Goal: Task Accomplishment & Management: Manage account settings

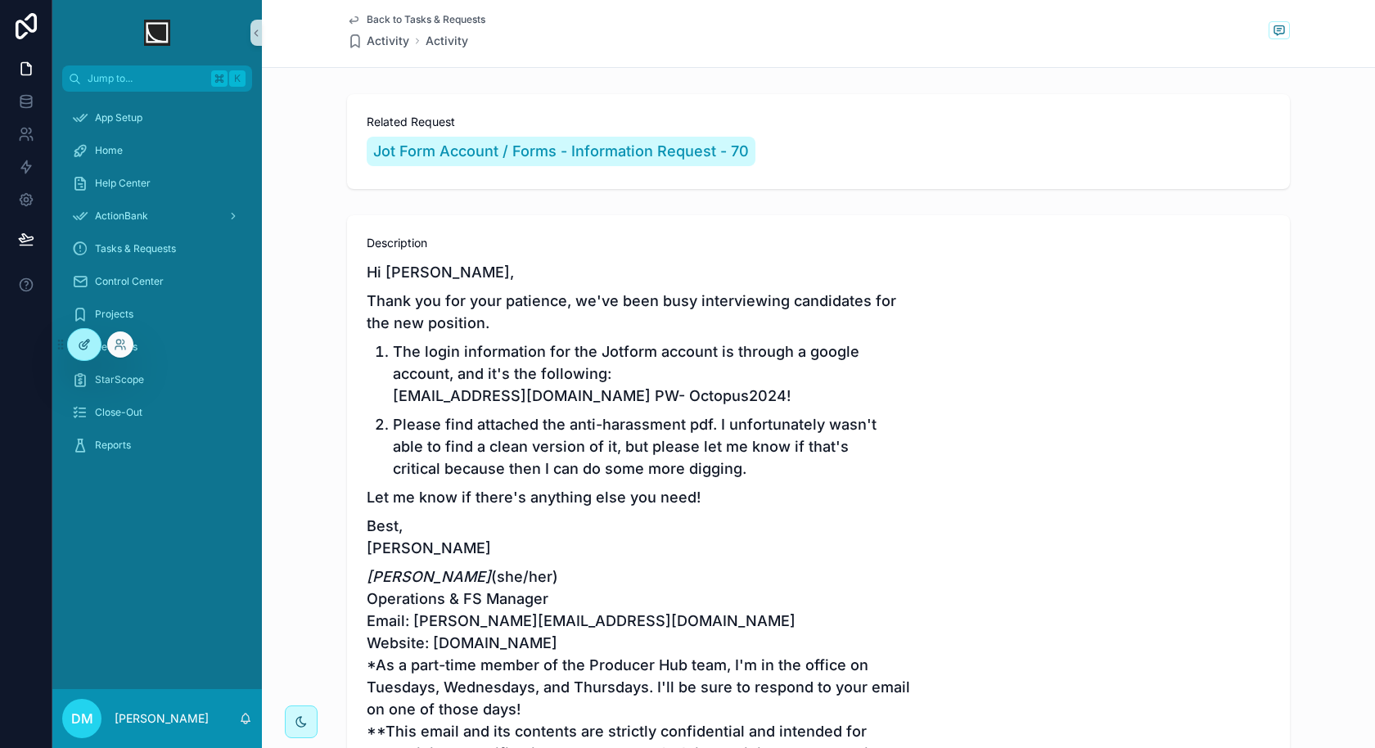
click at [84, 338] on icon at bounding box center [84, 344] width 13 height 13
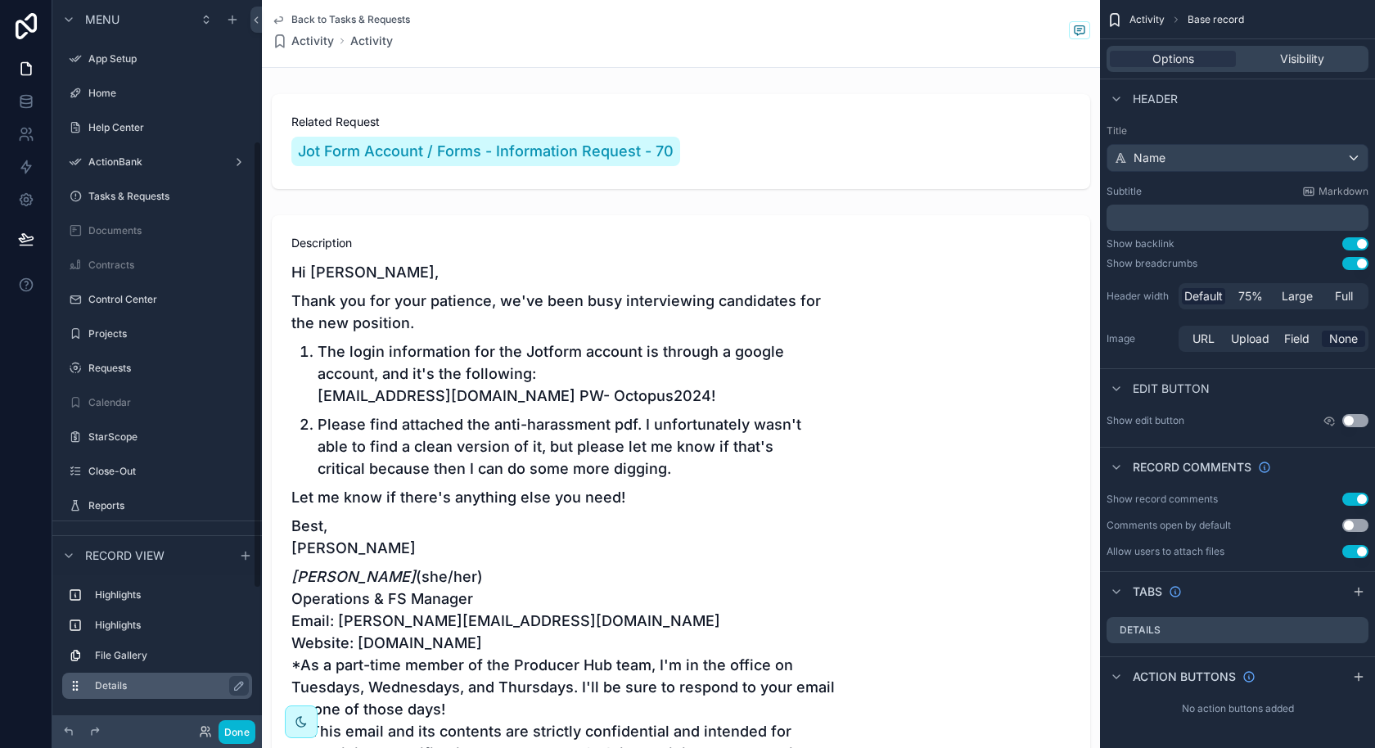
scroll to position [229, 0]
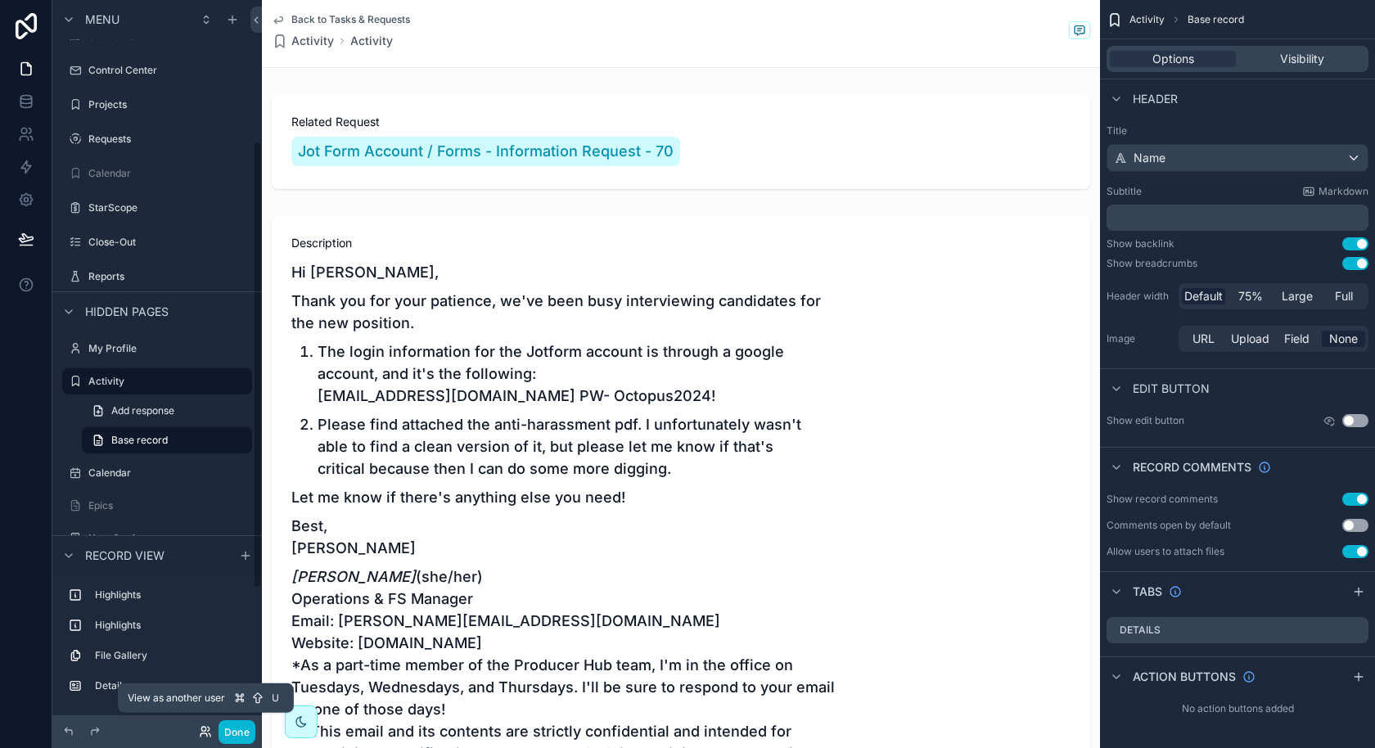
click at [210, 733] on icon at bounding box center [210, 734] width 2 height 3
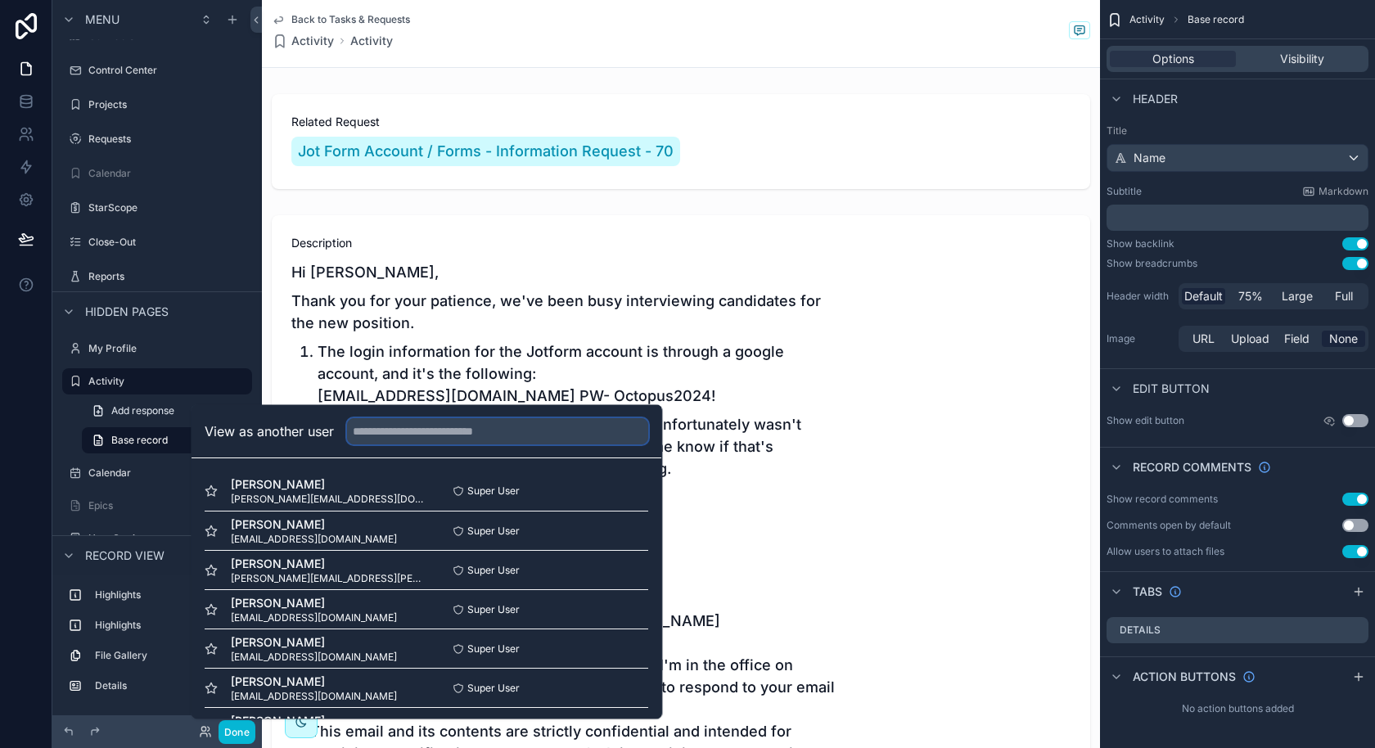
click at [480, 441] on input "text" at bounding box center [497, 431] width 301 height 26
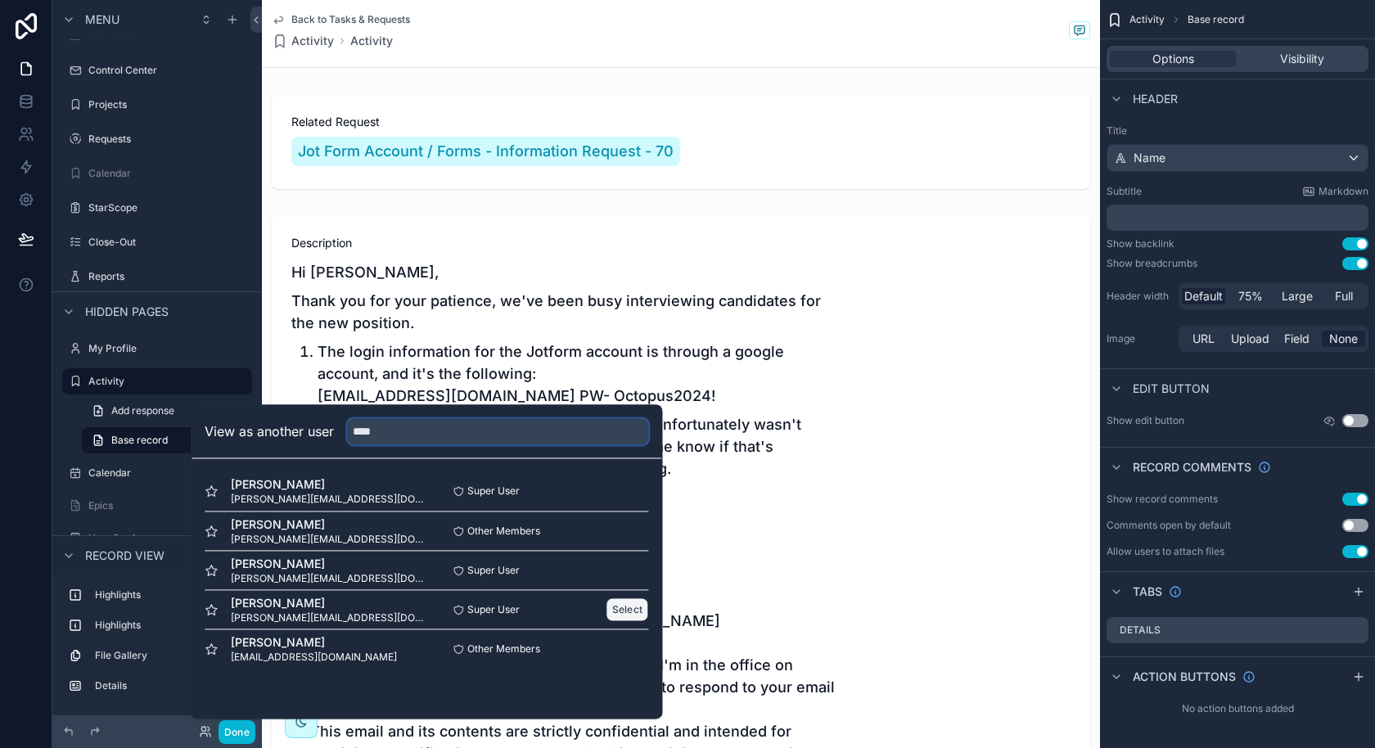
type input "****"
click at [636, 606] on button "Select" at bounding box center [627, 609] width 43 height 24
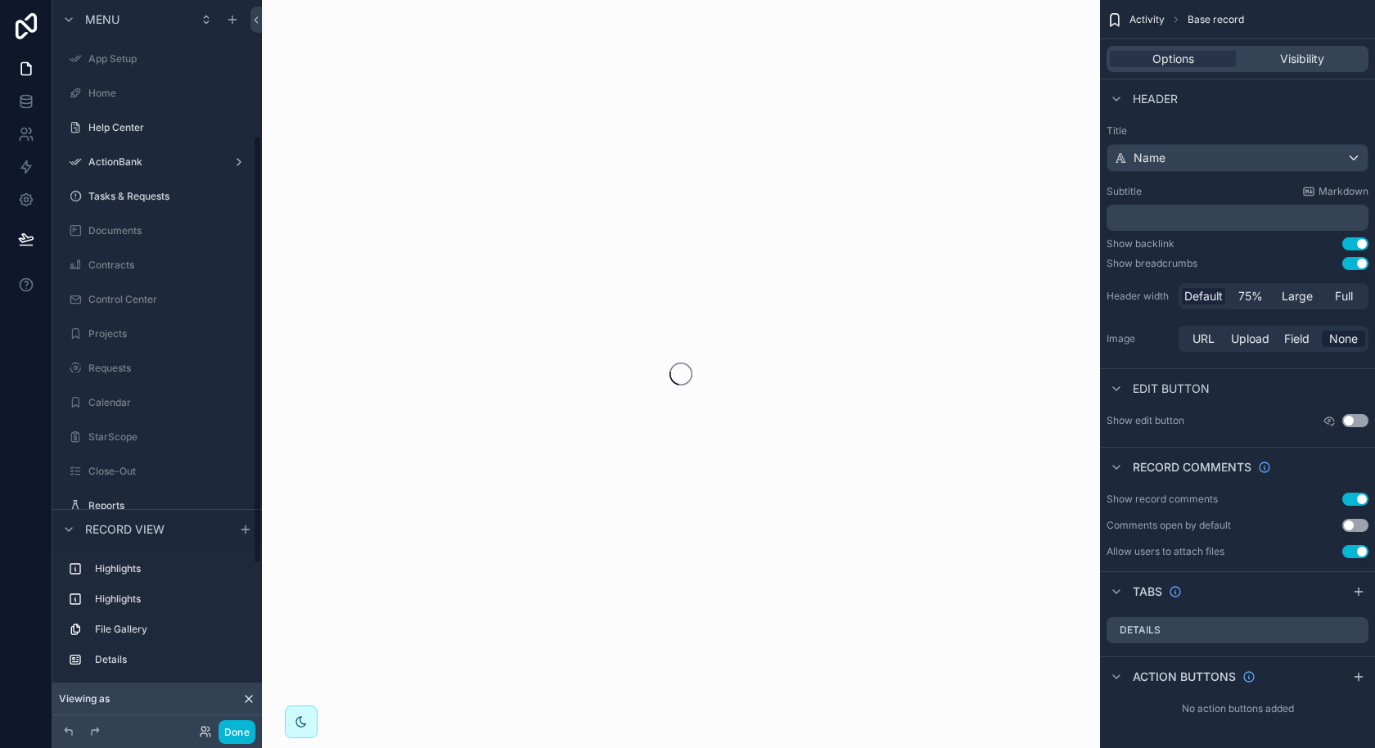
scroll to position [229, 0]
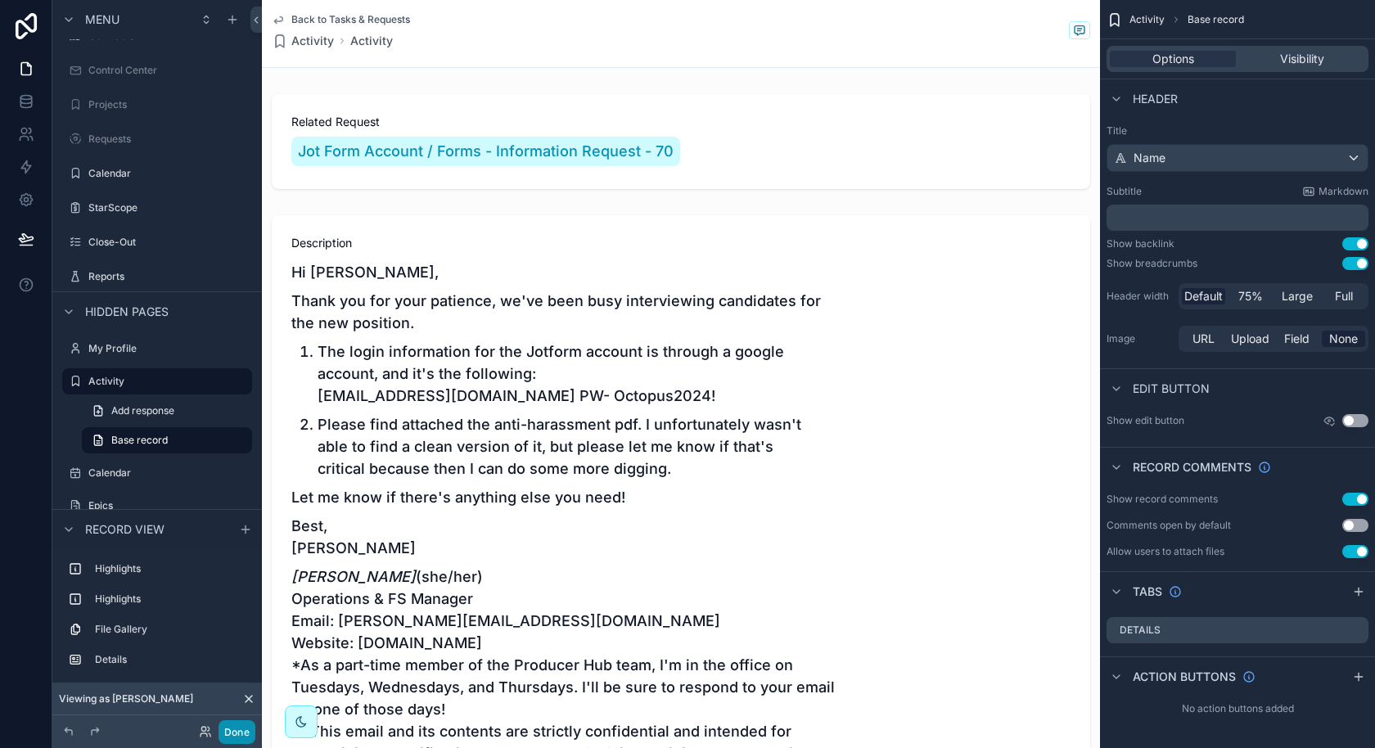
click at [241, 732] on button "Done" at bounding box center [237, 732] width 37 height 24
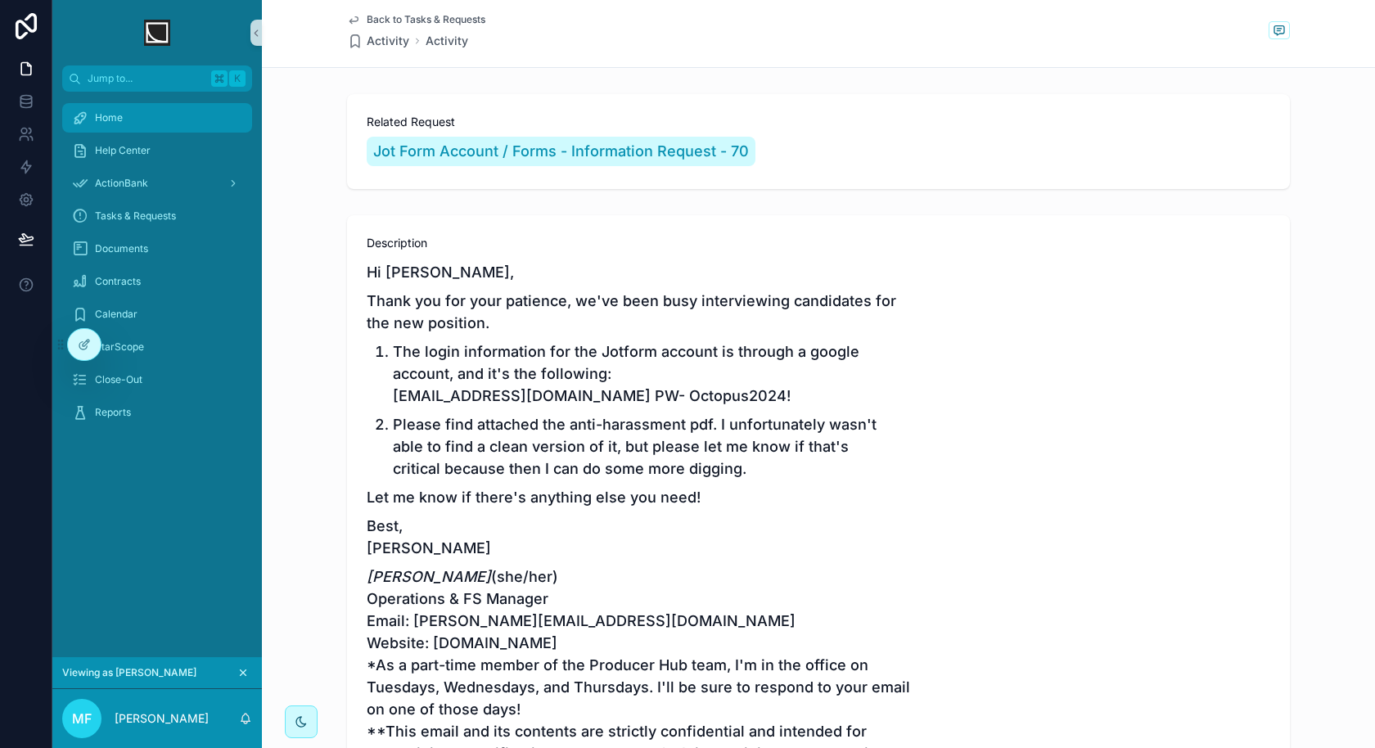
click at [138, 123] on div "Home" at bounding box center [157, 118] width 170 height 26
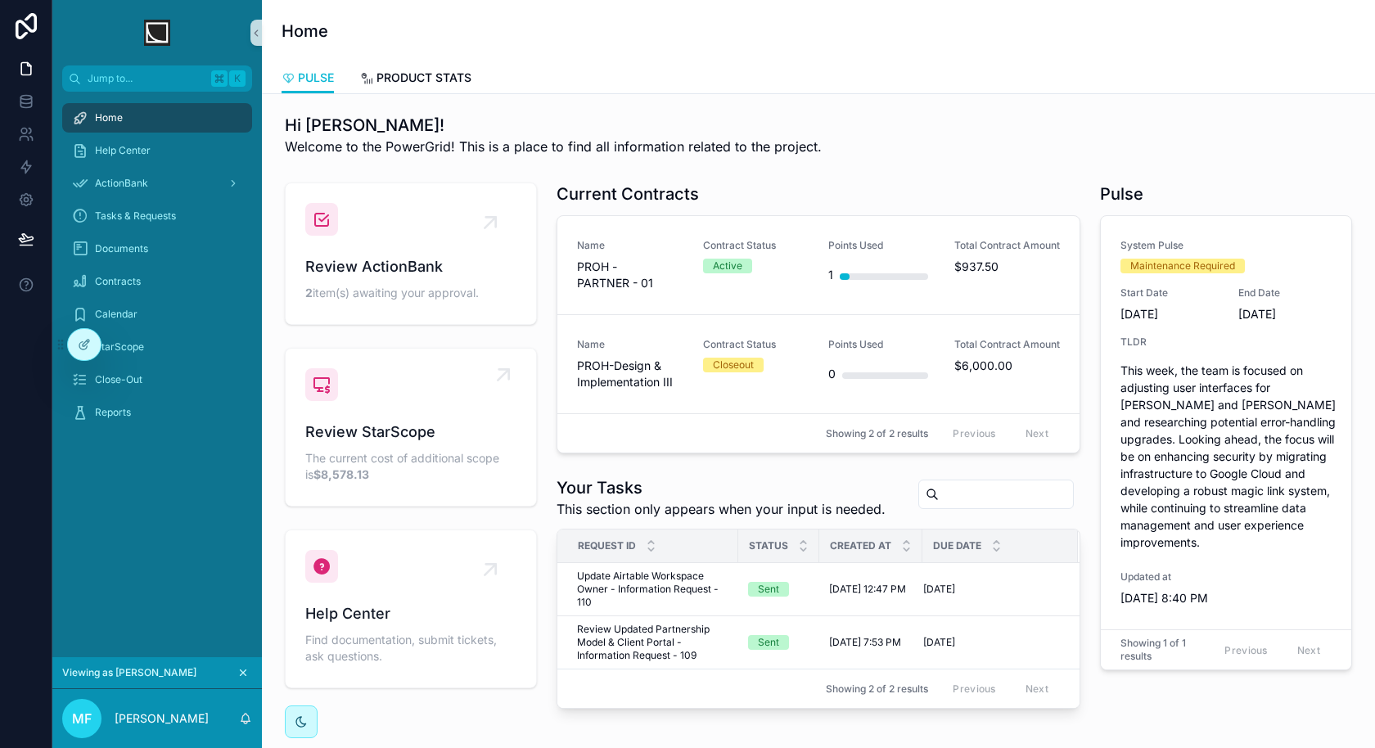
click at [460, 421] on span "Review StarScope" at bounding box center [410, 432] width 211 height 23
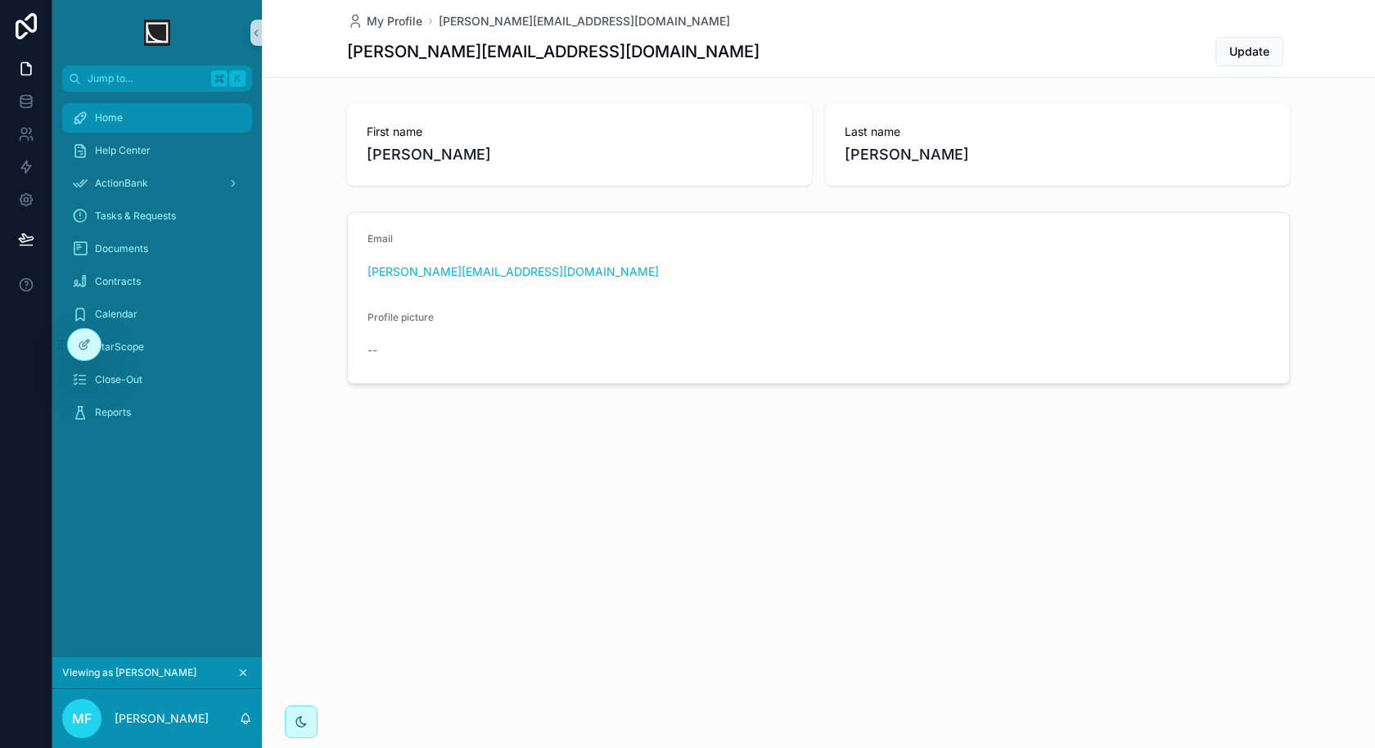
click at [156, 126] on div "Home" at bounding box center [157, 118] width 170 height 26
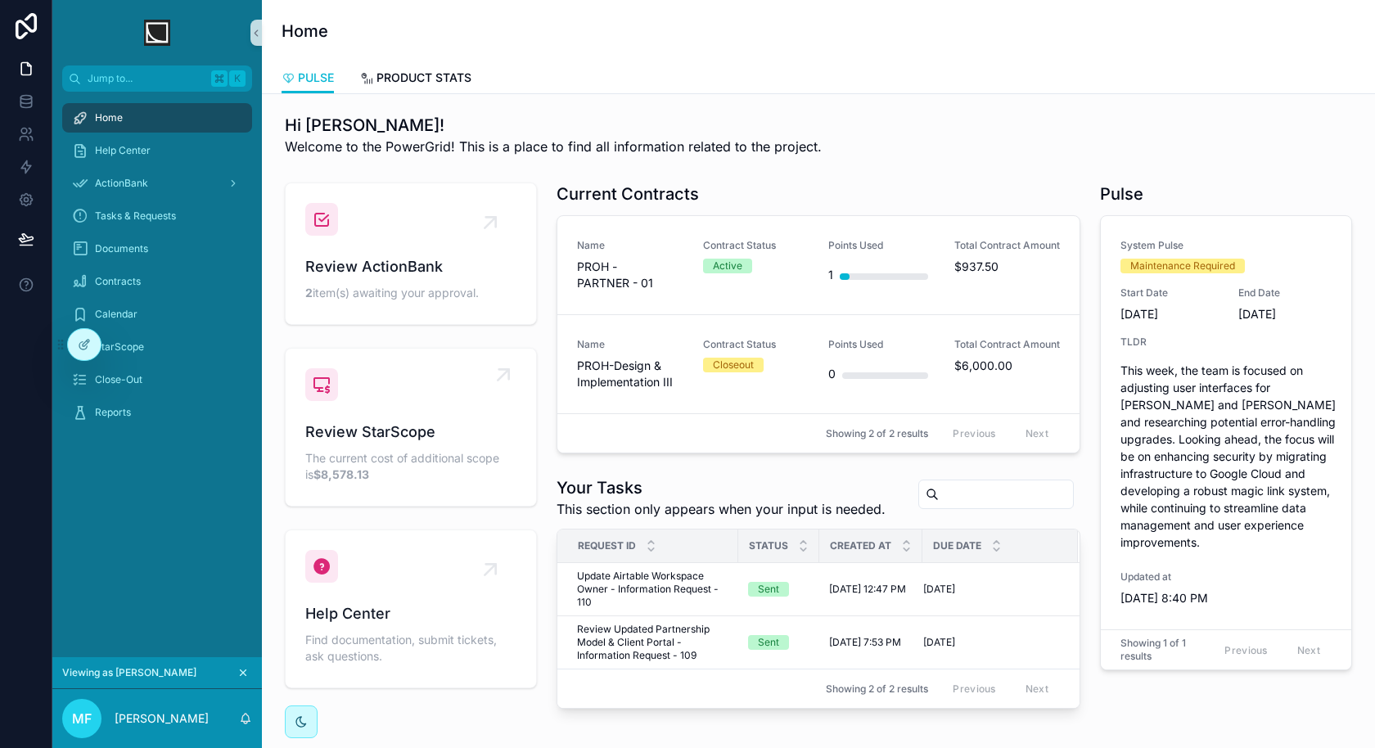
click at [402, 413] on div "Review StarScope The current cost of additional scope is $8,578.13" at bounding box center [410, 427] width 211 height 118
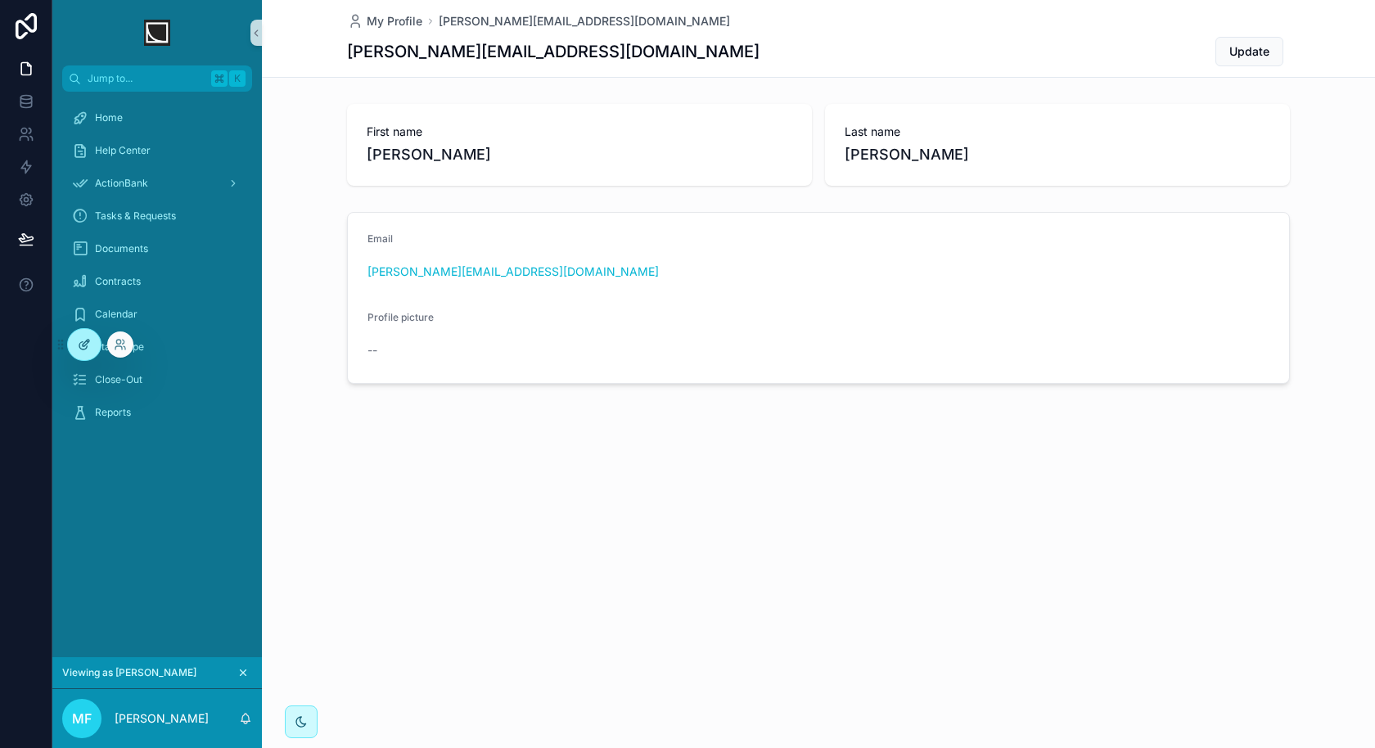
click at [79, 342] on icon at bounding box center [84, 344] width 13 height 13
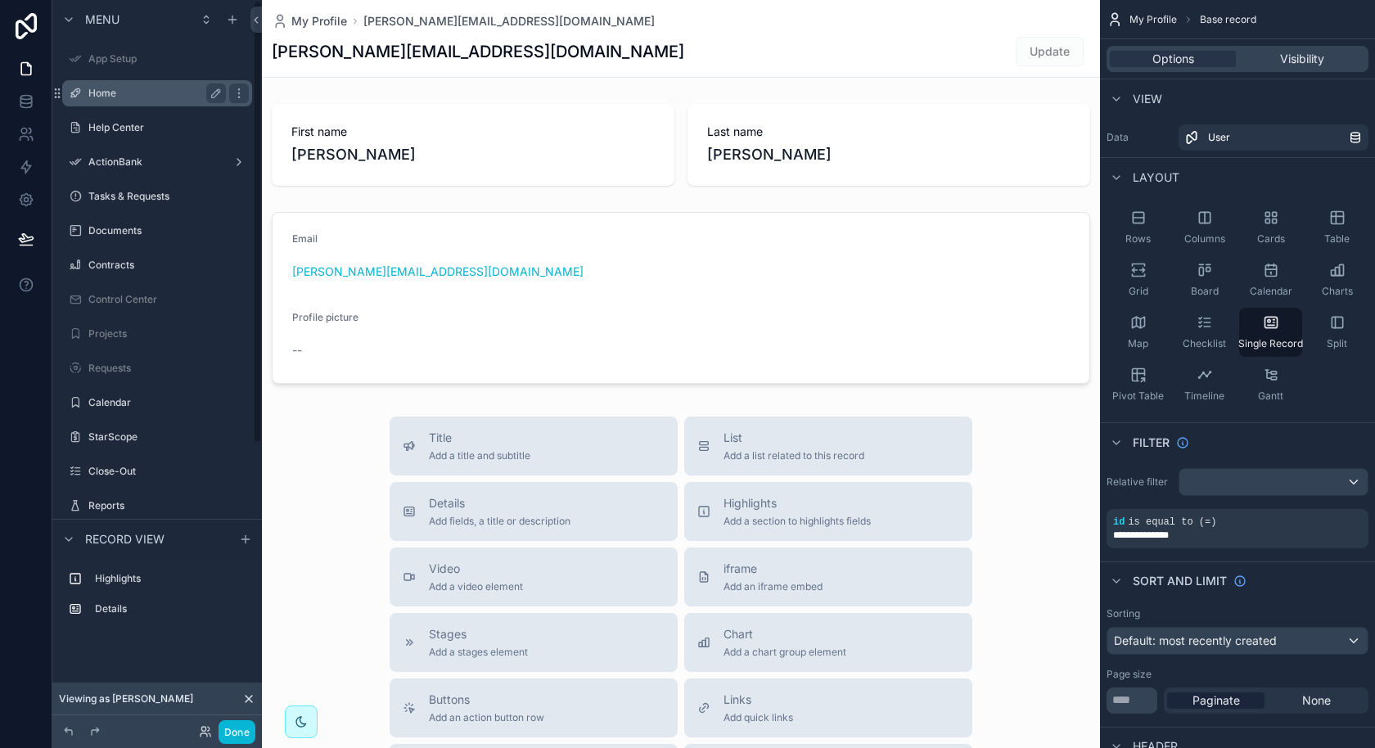
click at [122, 97] on label "Home" at bounding box center [153, 93] width 131 height 13
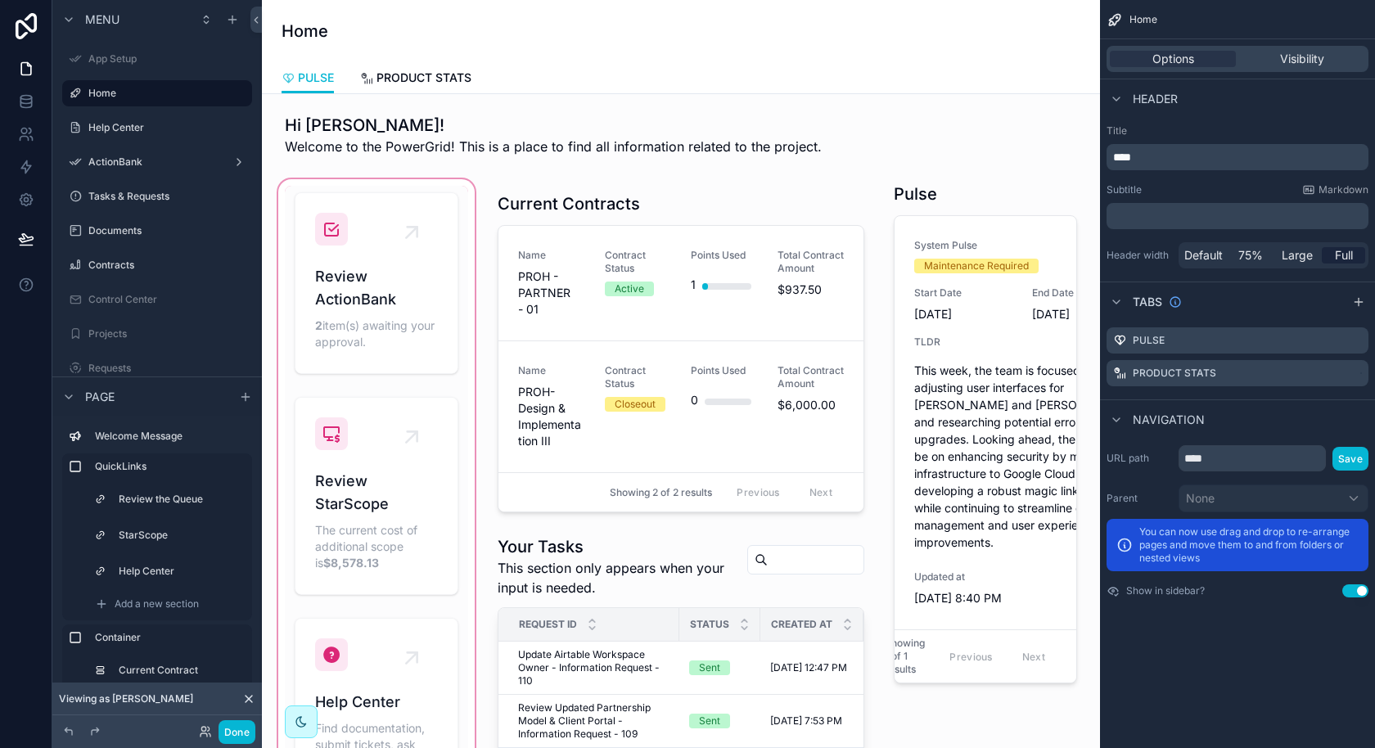
click at [404, 322] on div "scrollable content" at bounding box center [376, 492] width 203 height 633
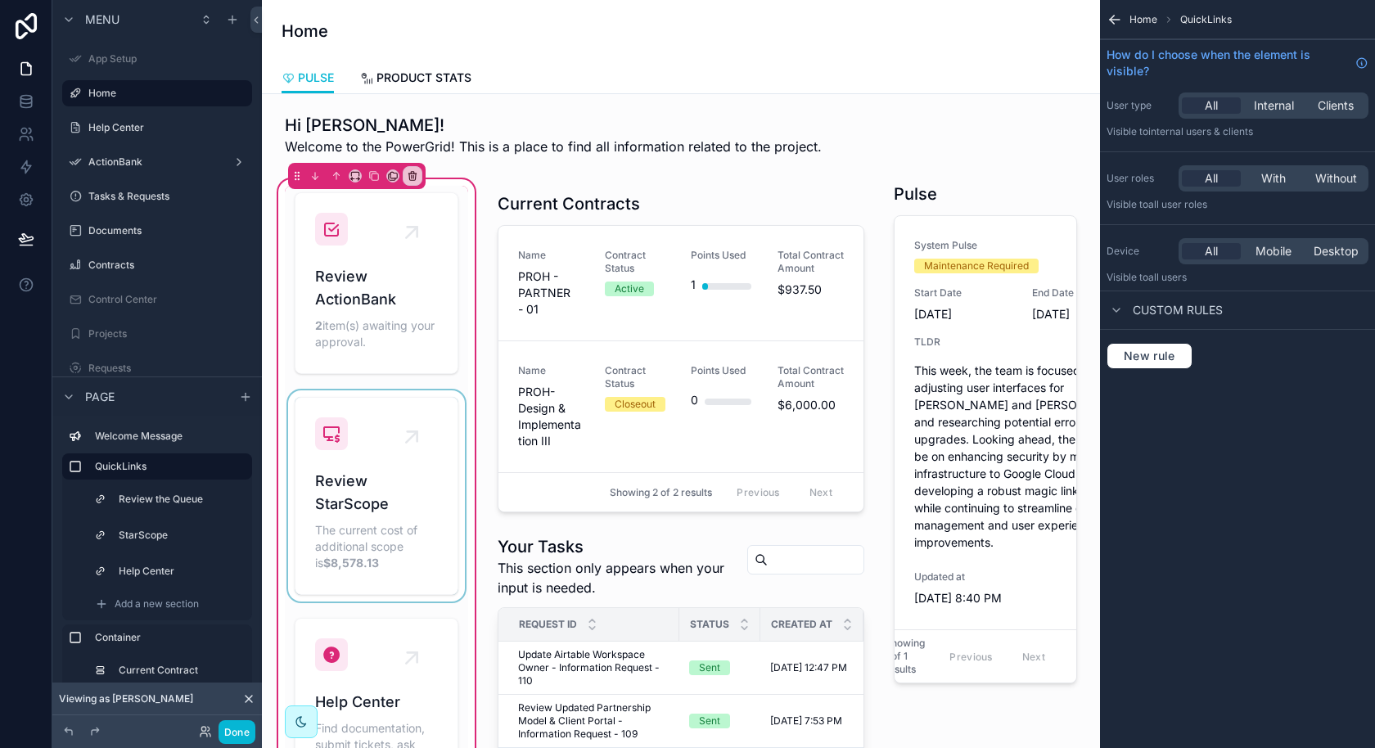
click at [389, 539] on div "scrollable content" at bounding box center [376, 495] width 183 height 211
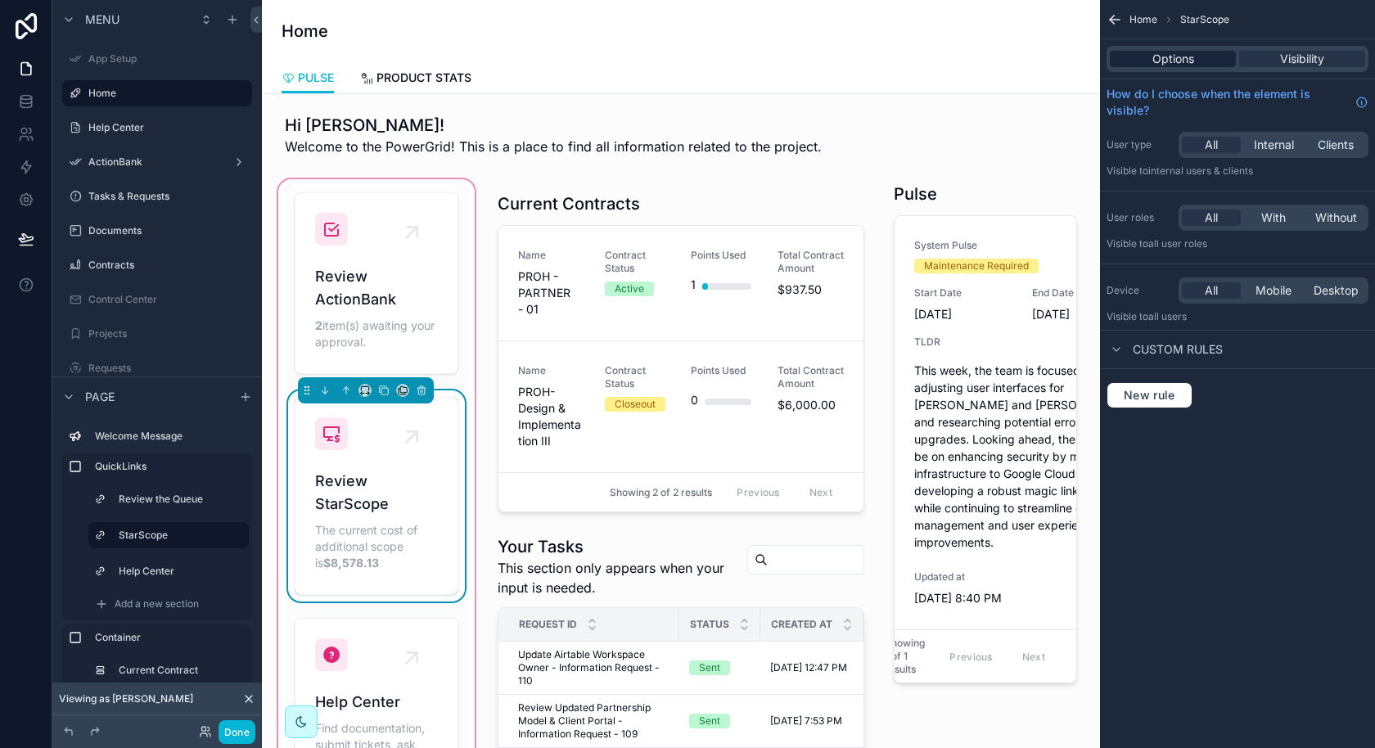
click at [1156, 66] on span "Options" at bounding box center [1173, 59] width 42 height 16
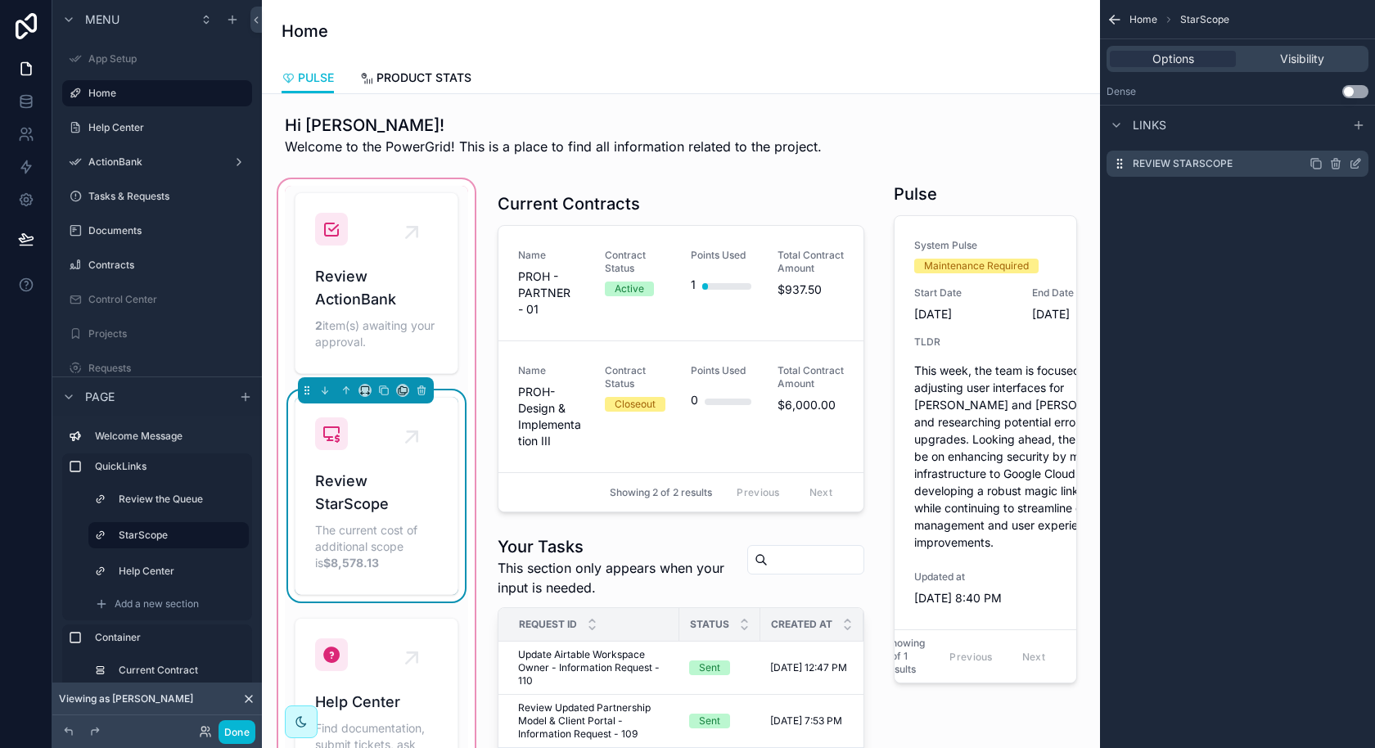
click at [1358, 165] on icon "scrollable content" at bounding box center [1355, 163] width 13 height 13
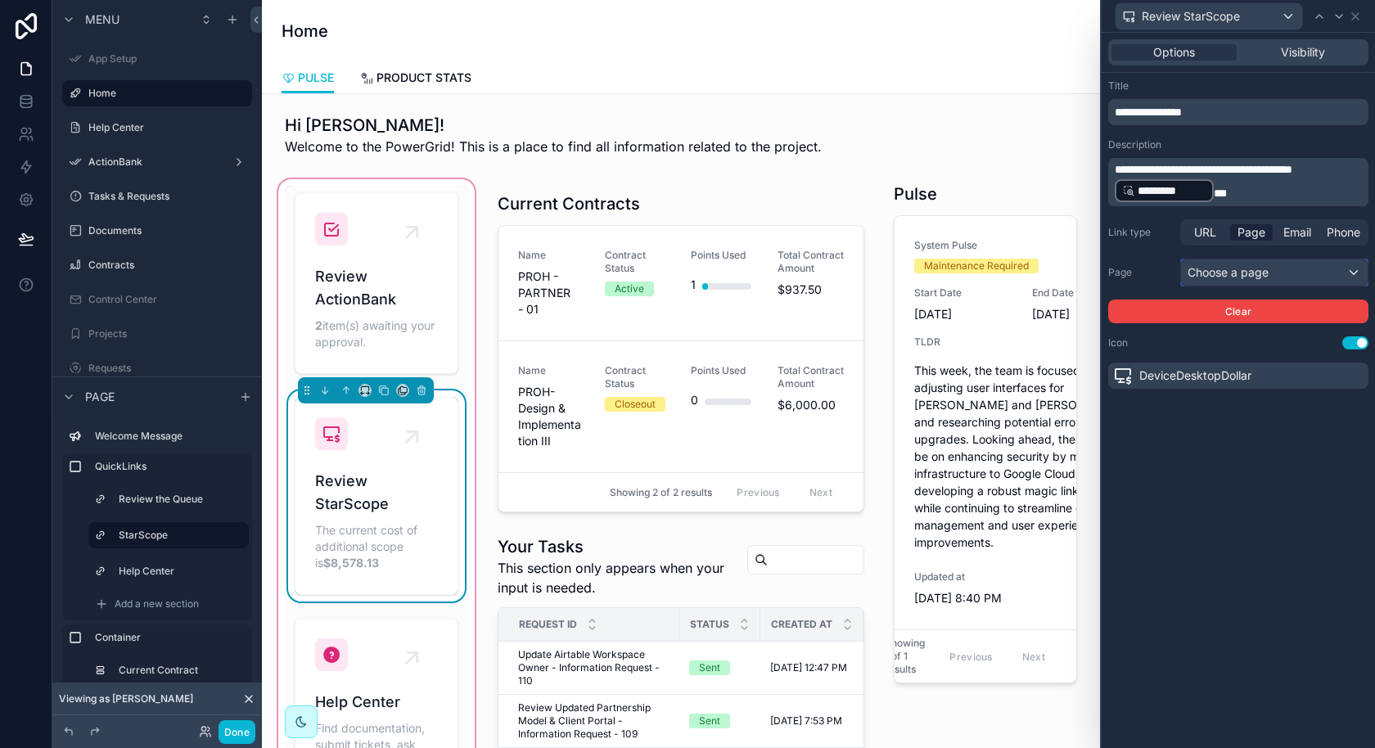
click at [1281, 277] on div "Choose a page" at bounding box center [1274, 272] width 187 height 26
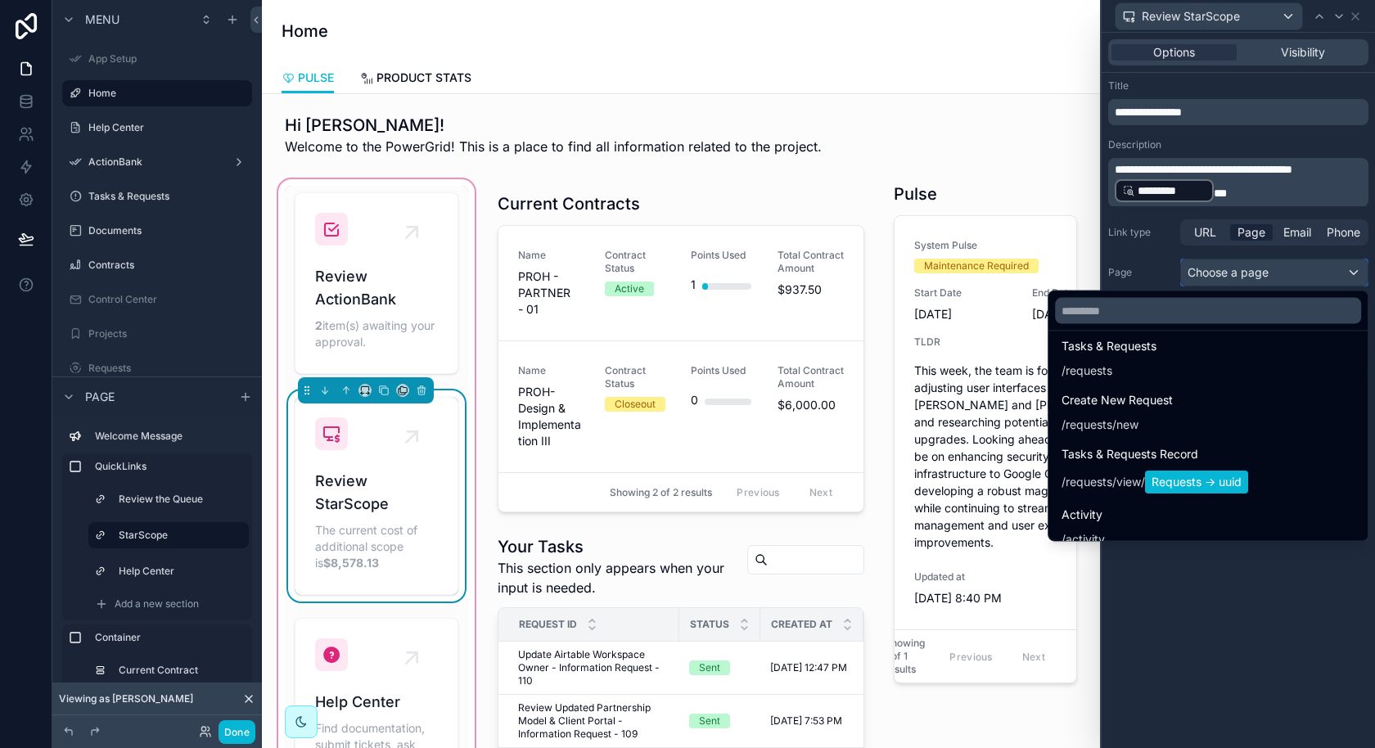
scroll to position [632, 0]
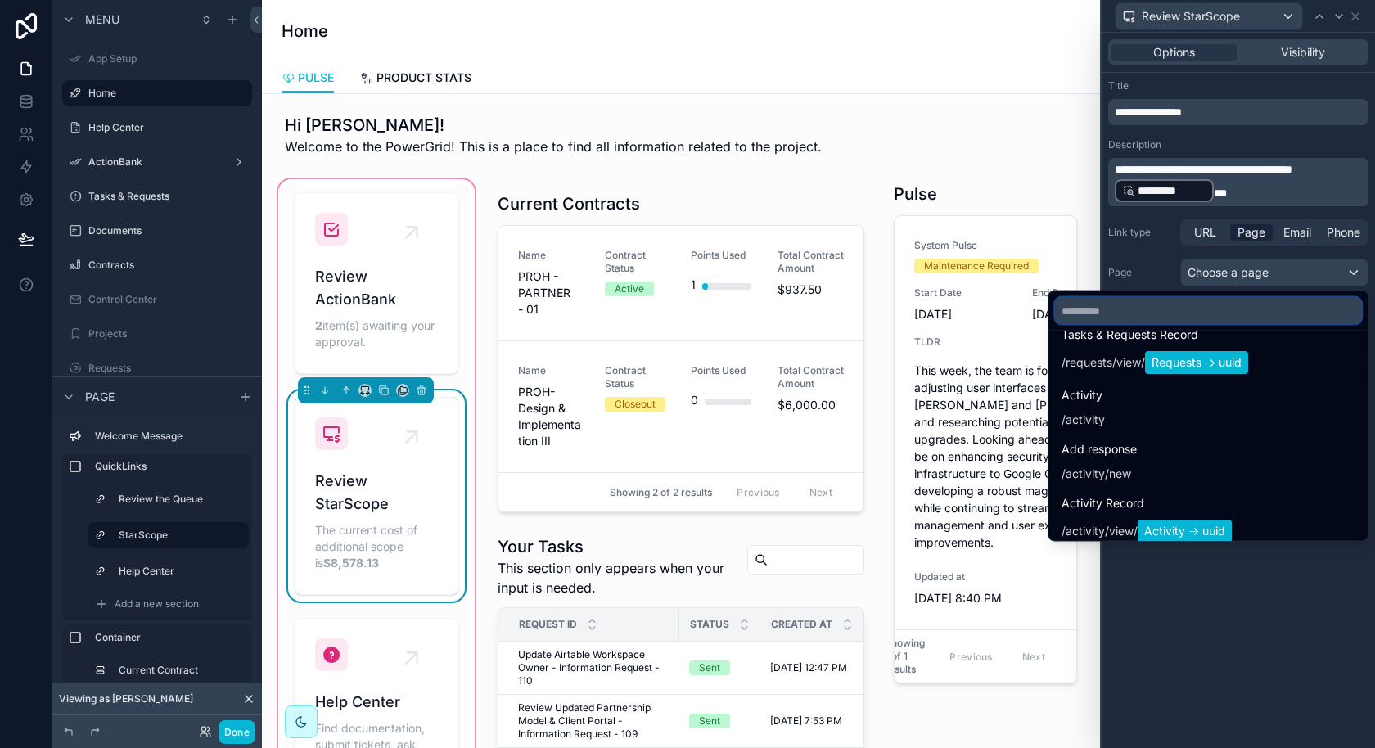
click at [1170, 306] on input "text" at bounding box center [1208, 311] width 306 height 26
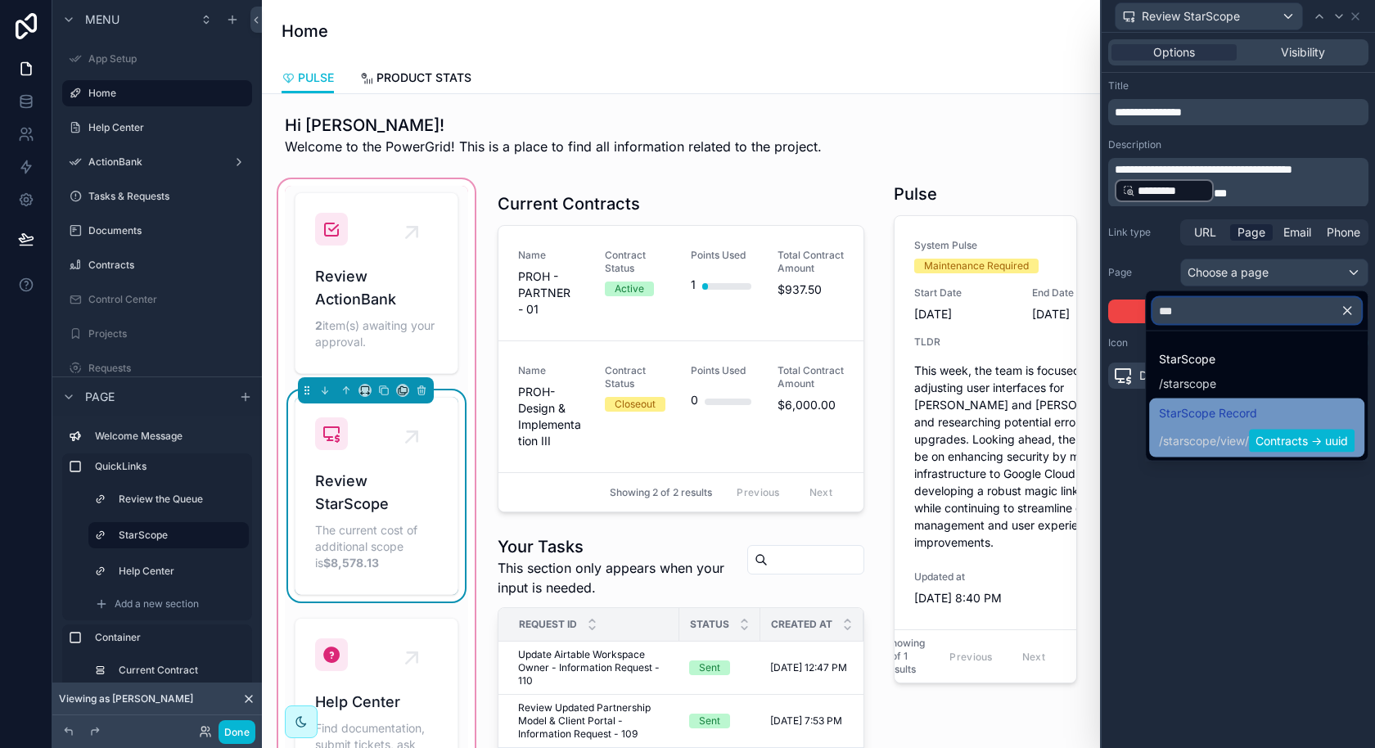
scroll to position [0, 0]
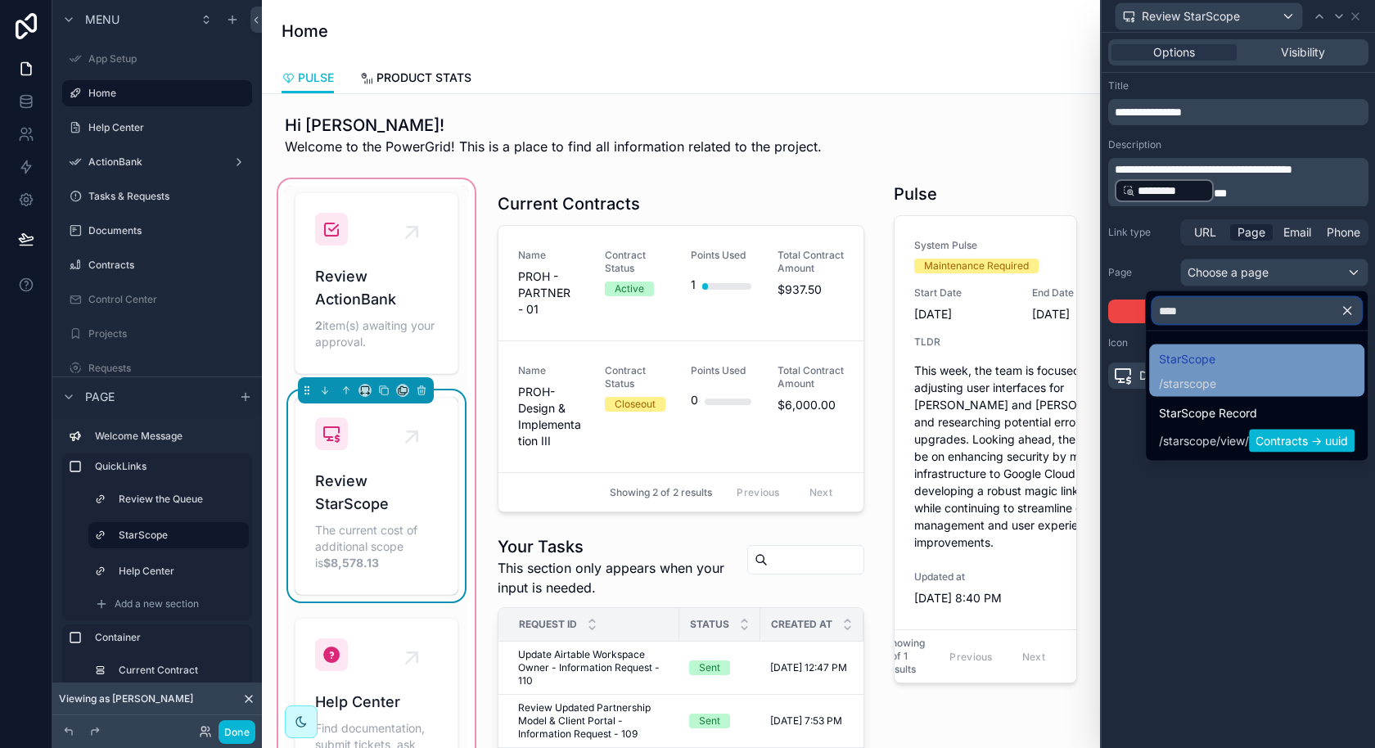
type input "****"
click at [1201, 383] on span "starscope" at bounding box center [1189, 384] width 53 height 16
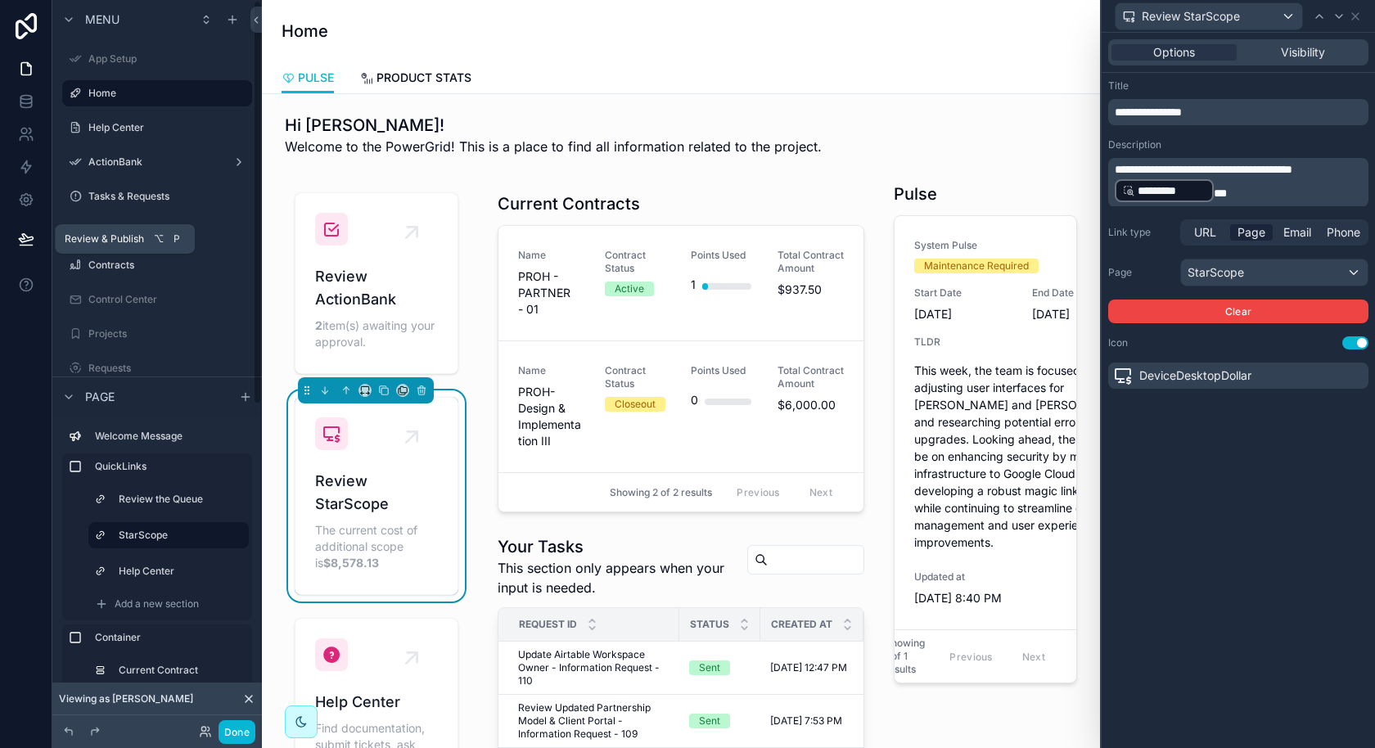
click at [21, 246] on icon at bounding box center [26, 246] width 12 height 0
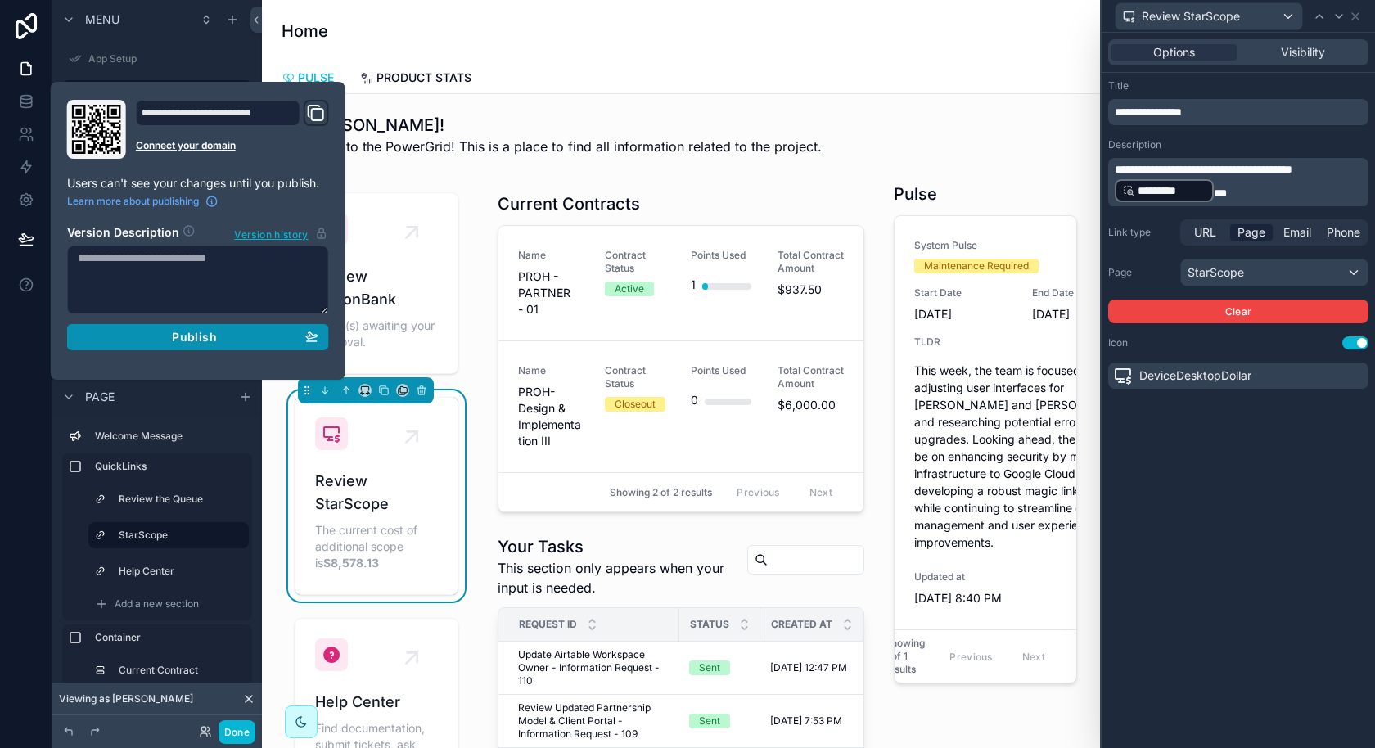
click at [176, 340] on span "Publish" at bounding box center [194, 337] width 44 height 15
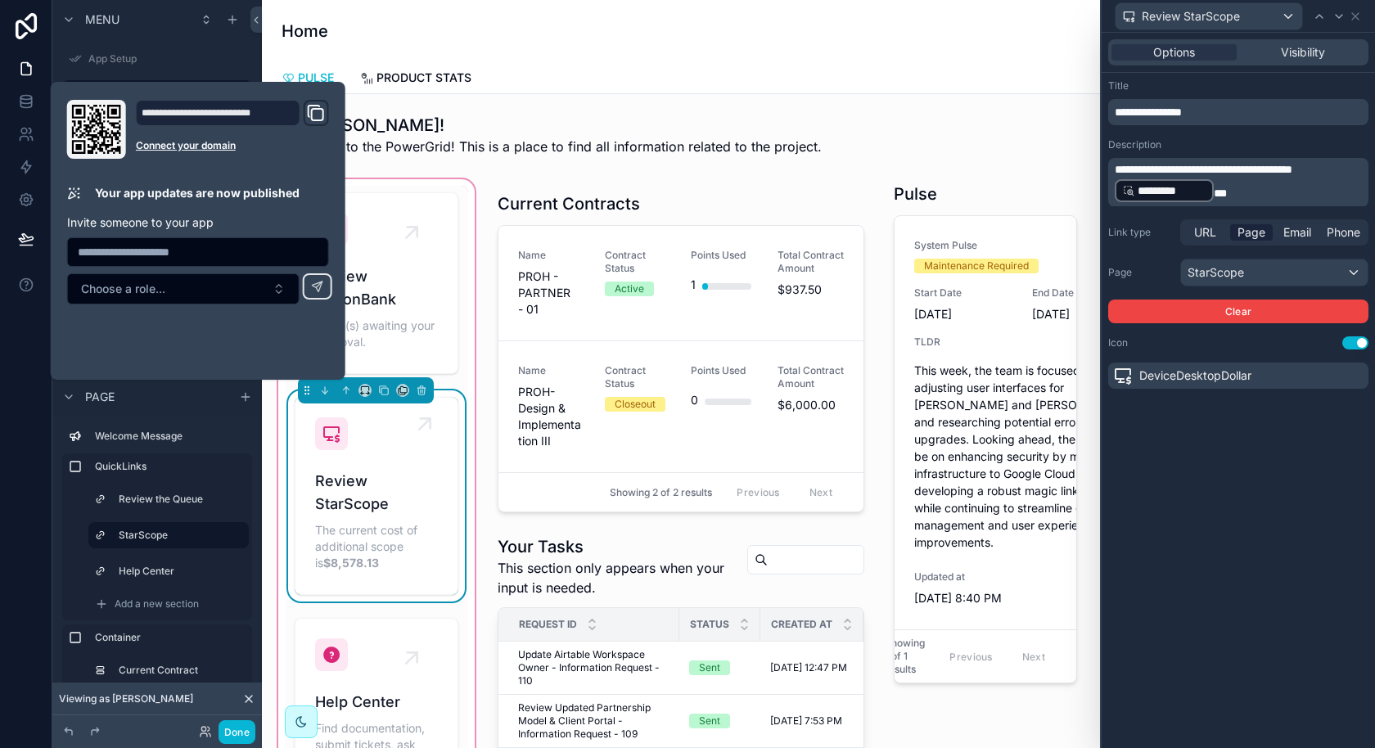
click at [367, 490] on span "Review StarScope" at bounding box center [376, 493] width 123 height 46
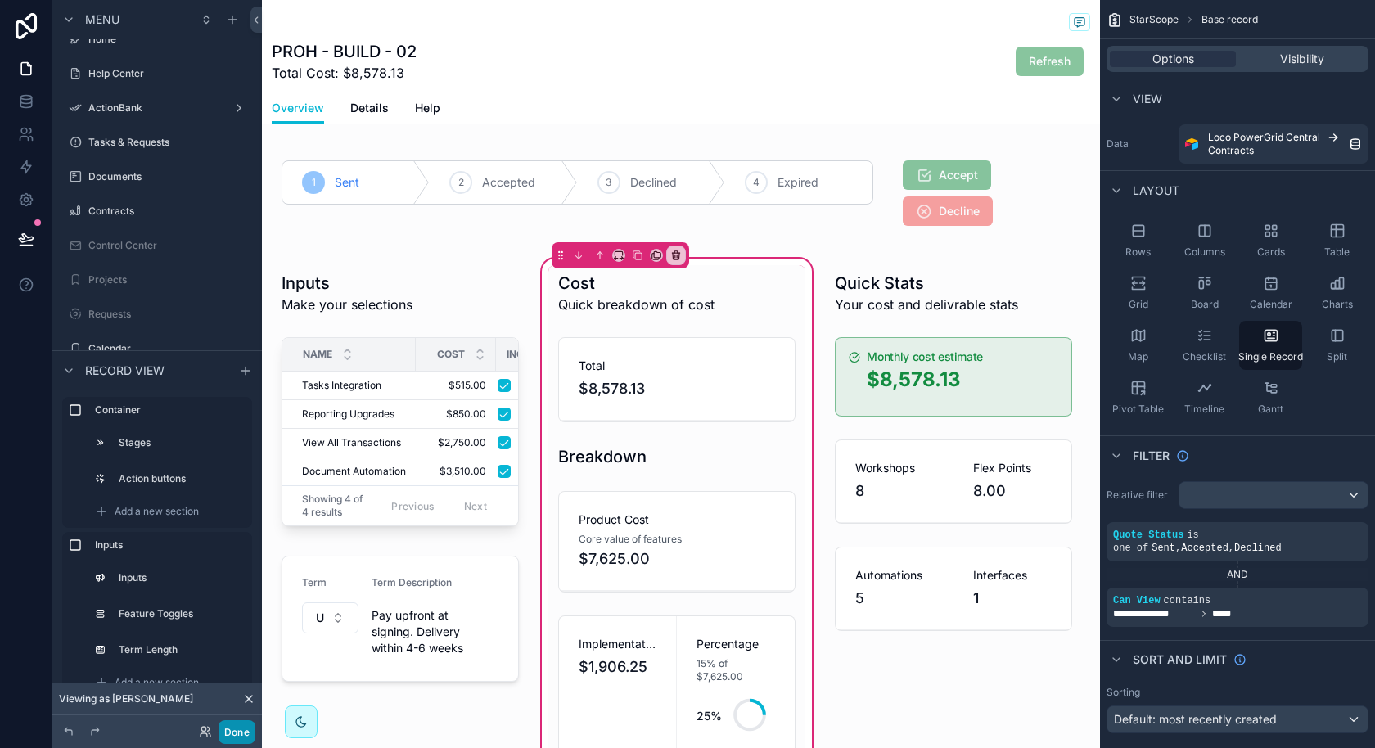
click at [234, 731] on button "Done" at bounding box center [237, 732] width 37 height 24
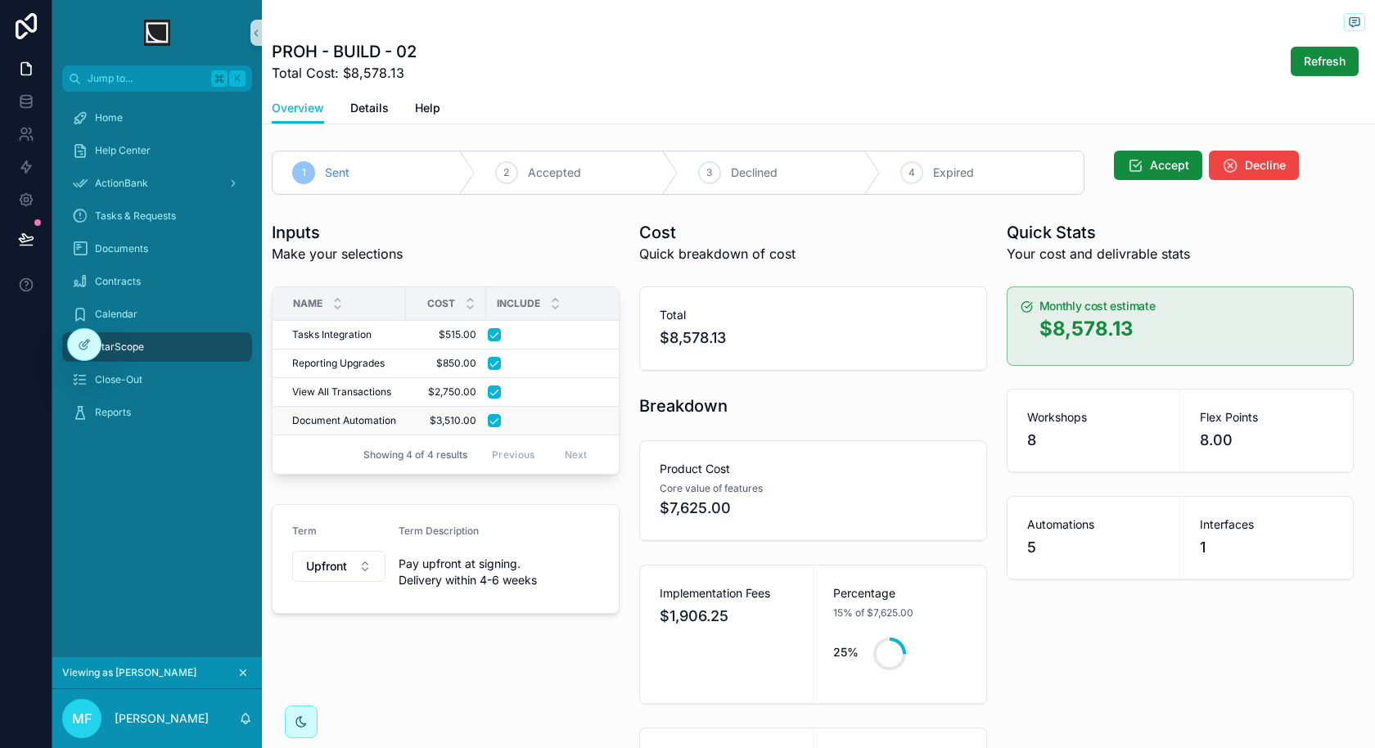
click at [388, 414] on span "Document Automation" at bounding box center [344, 420] width 104 height 13
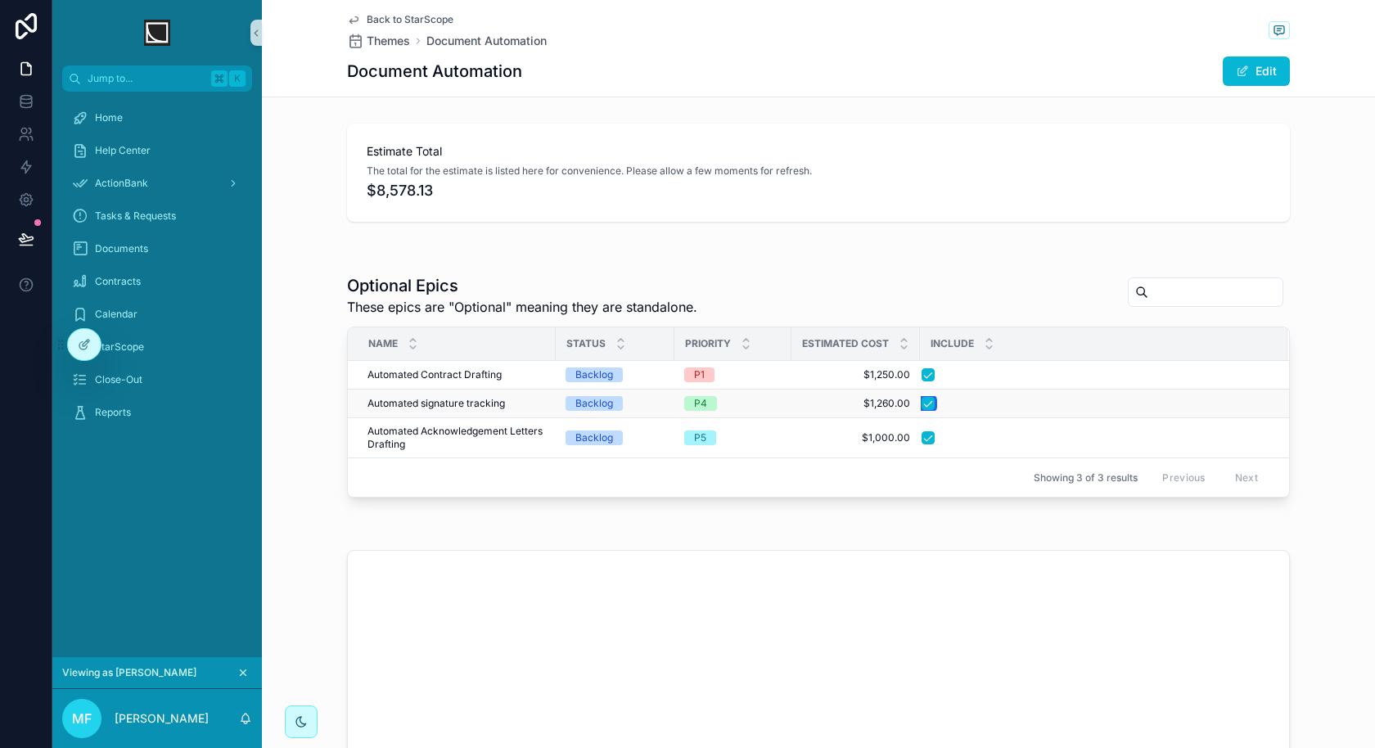
click at [924, 398] on button "scrollable content" at bounding box center [928, 403] width 13 height 13
click at [926, 435] on button "scrollable content" at bounding box center [928, 437] width 13 height 13
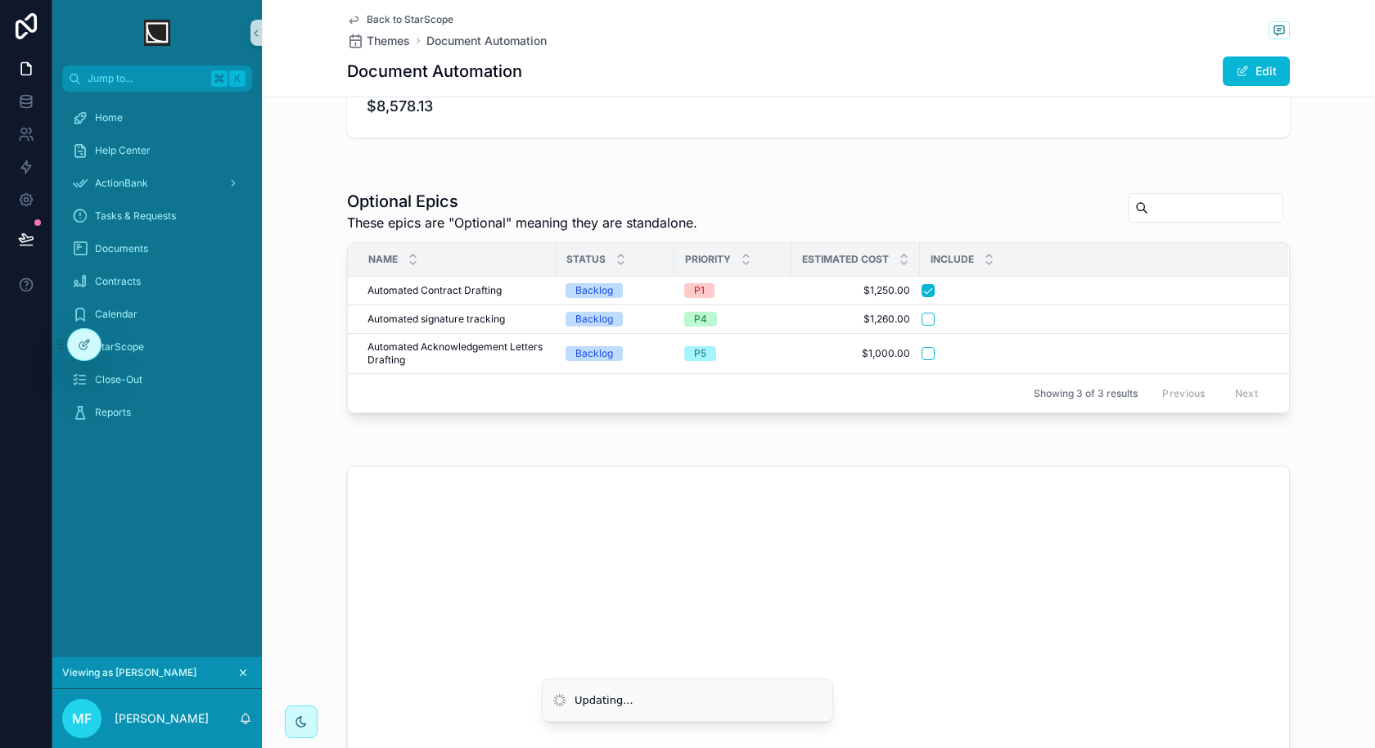
scroll to position [94, 0]
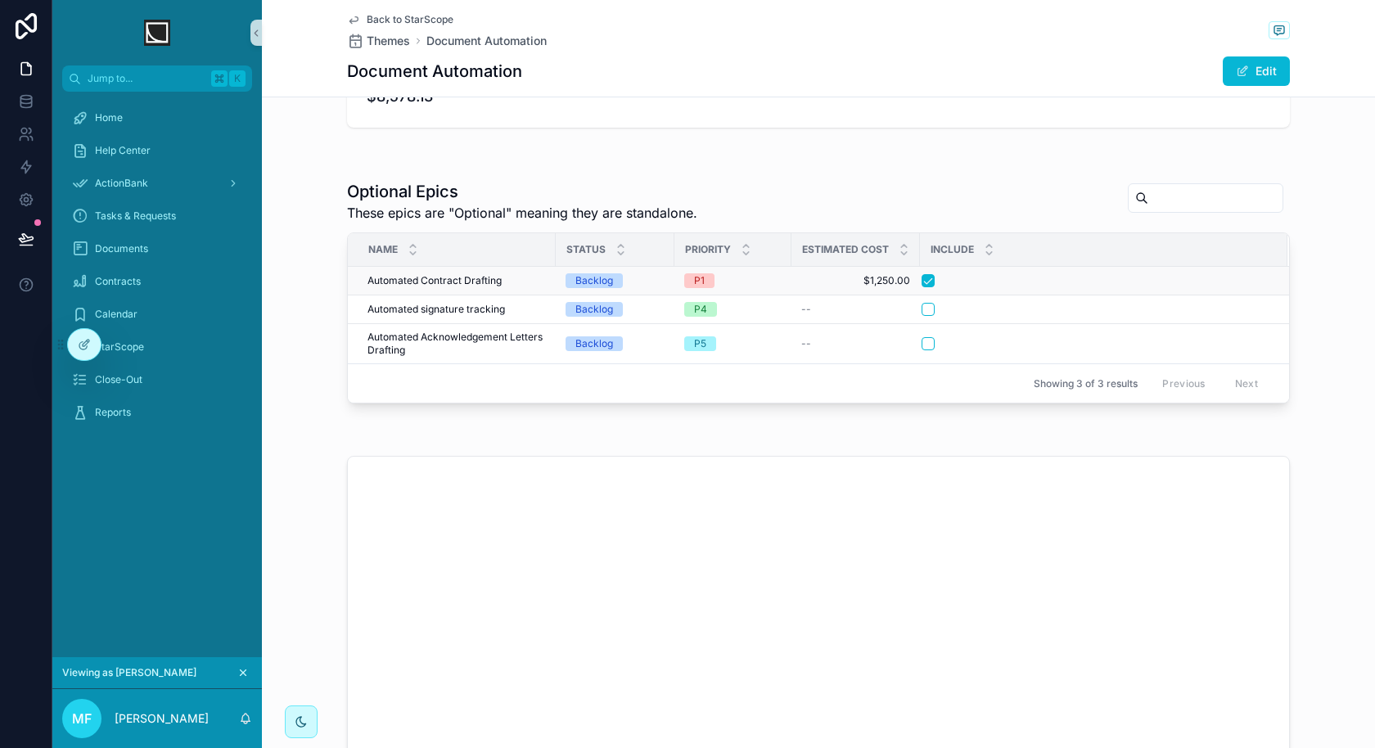
click at [511, 276] on div "Automated Contract Drafting Automated Contract Drafting" at bounding box center [456, 280] width 178 height 13
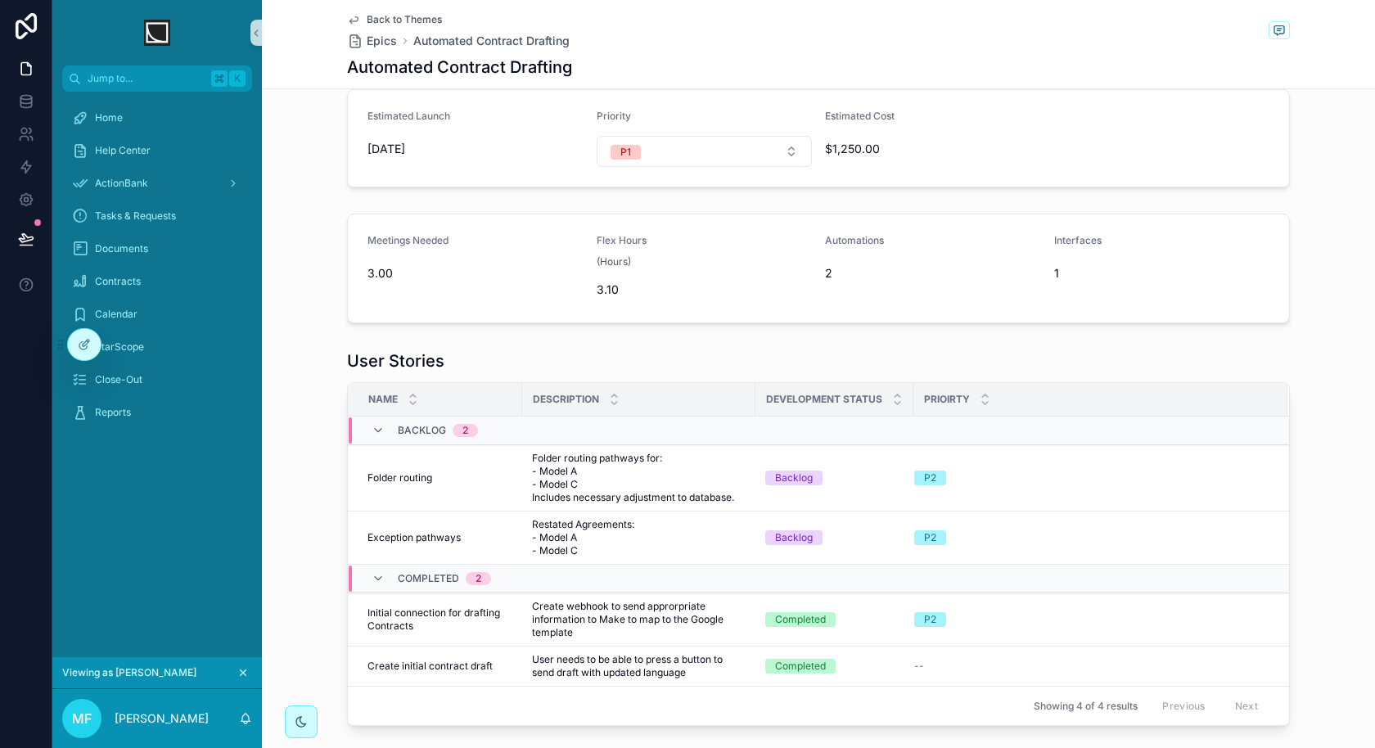
scroll to position [217, 0]
click at [88, 346] on icon at bounding box center [84, 344] width 13 height 13
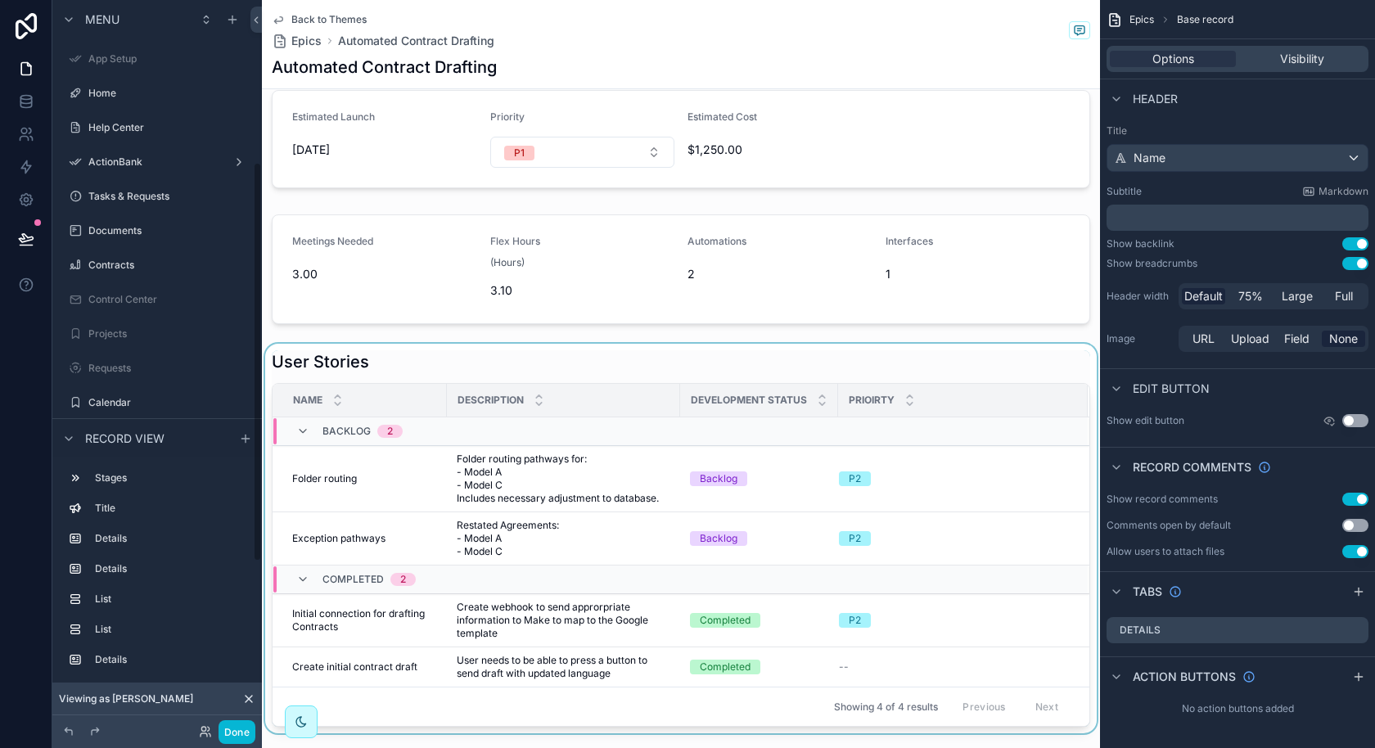
scroll to position [295, 0]
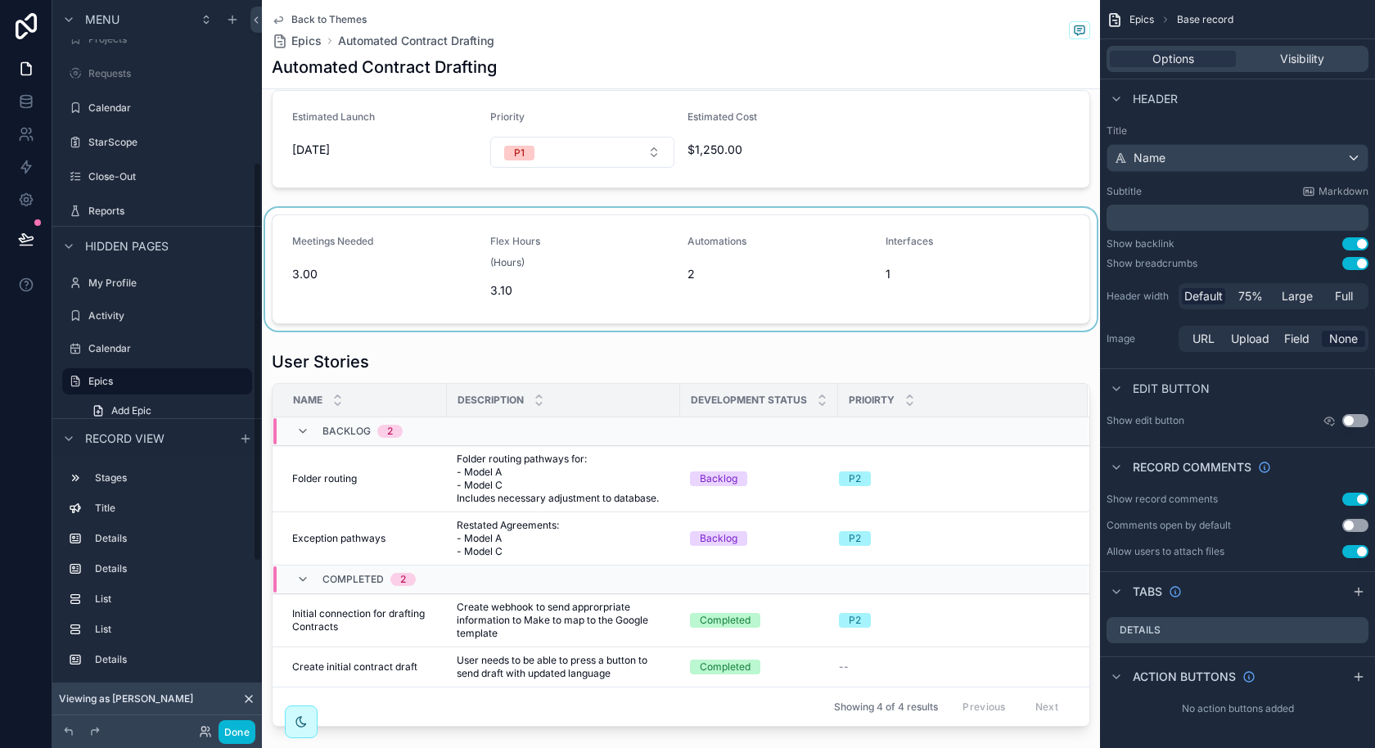
click at [517, 258] on div "scrollable content" at bounding box center [681, 269] width 838 height 123
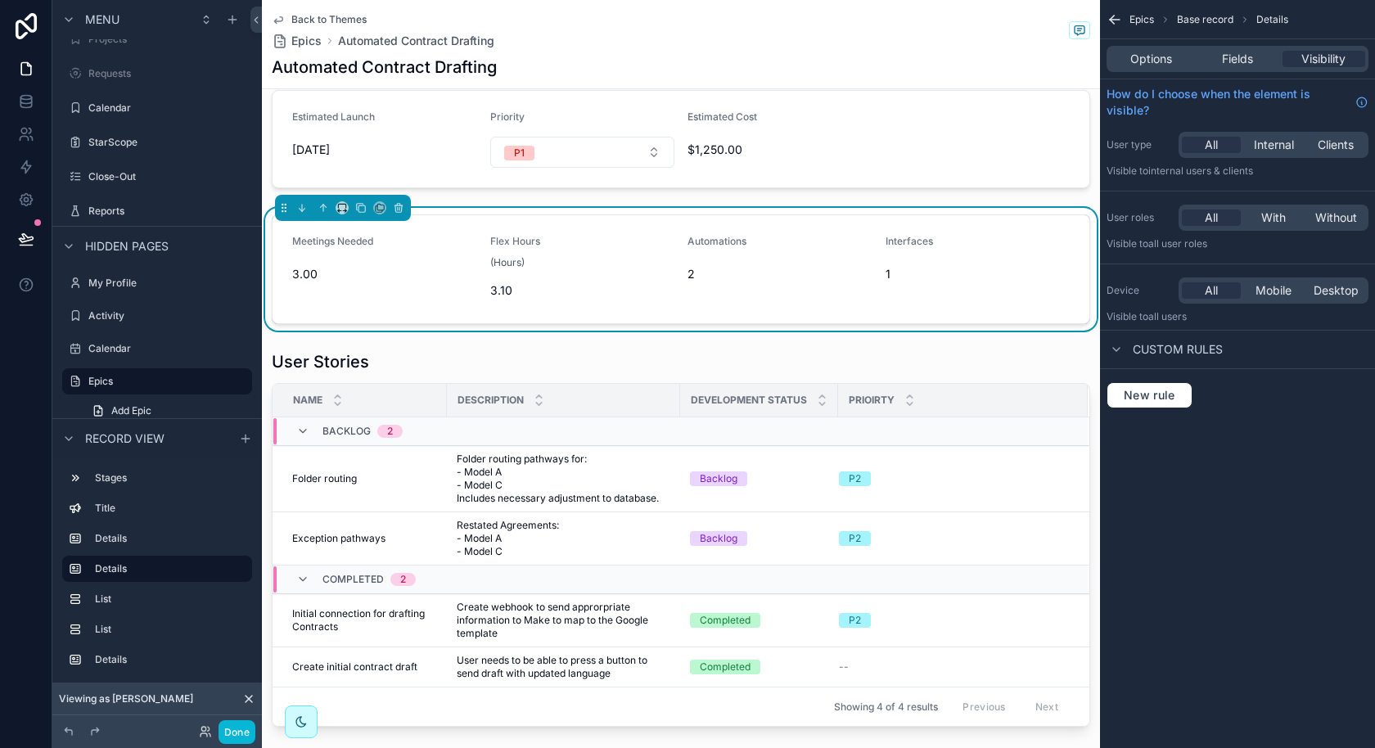
click at [514, 247] on div "Flex Hours" at bounding box center [582, 245] width 185 height 20
click at [1251, 54] on span "Fields" at bounding box center [1237, 59] width 31 height 16
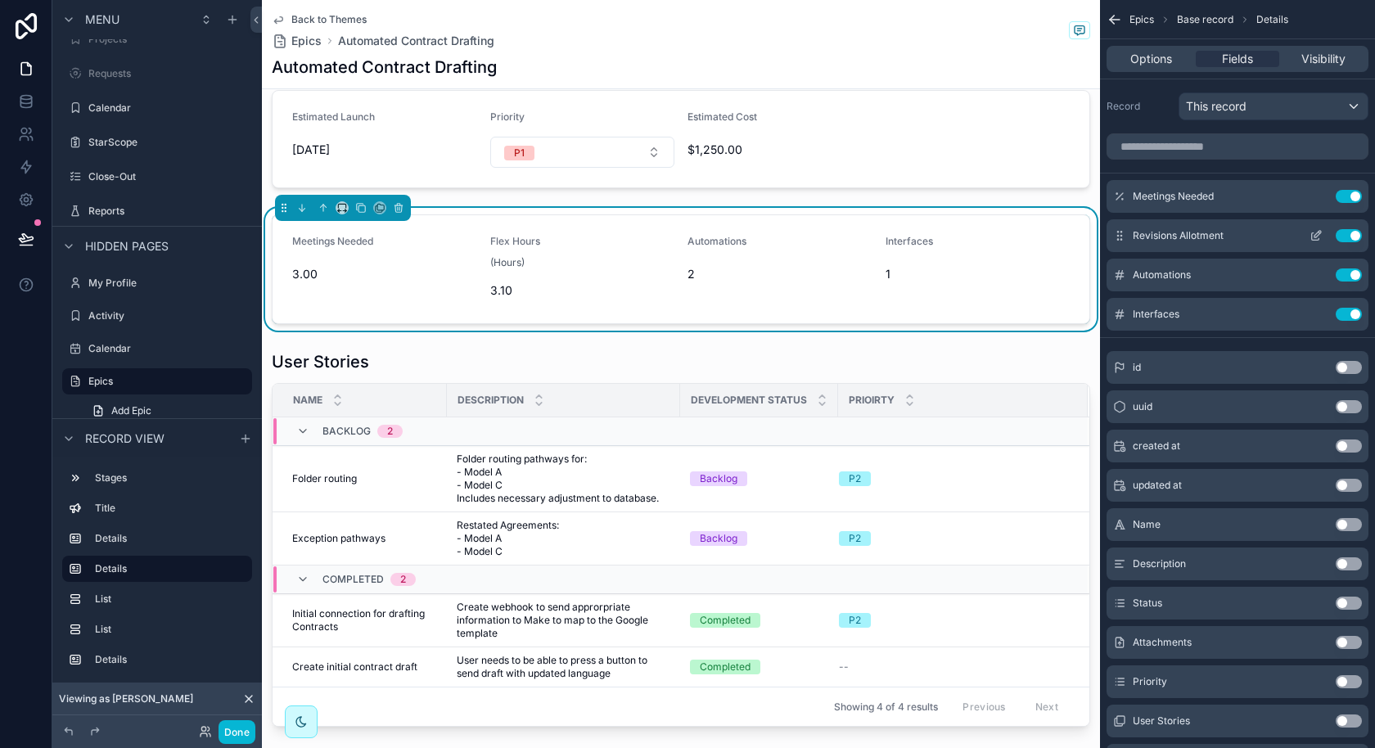
click at [1346, 236] on button "Use setting" at bounding box center [1349, 235] width 26 height 13
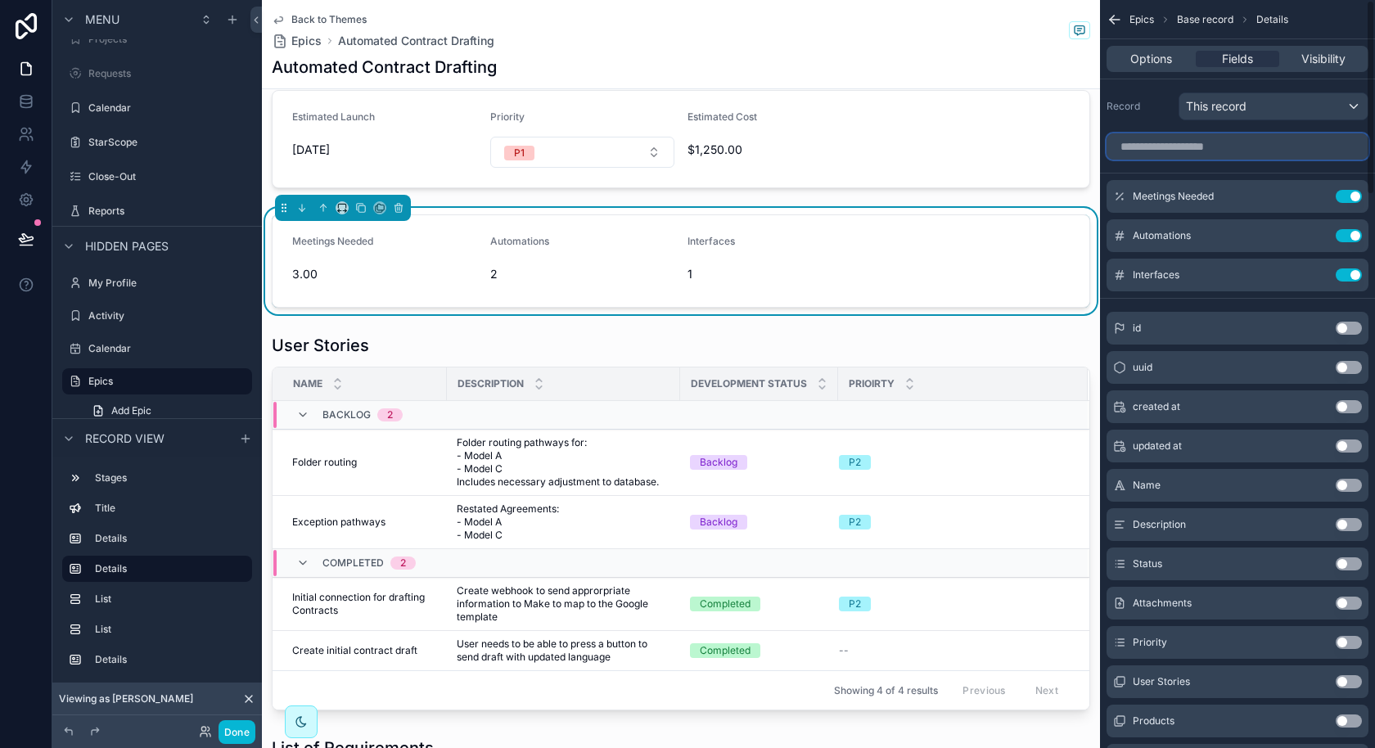
click at [1294, 147] on input "scrollable content" at bounding box center [1238, 146] width 262 height 26
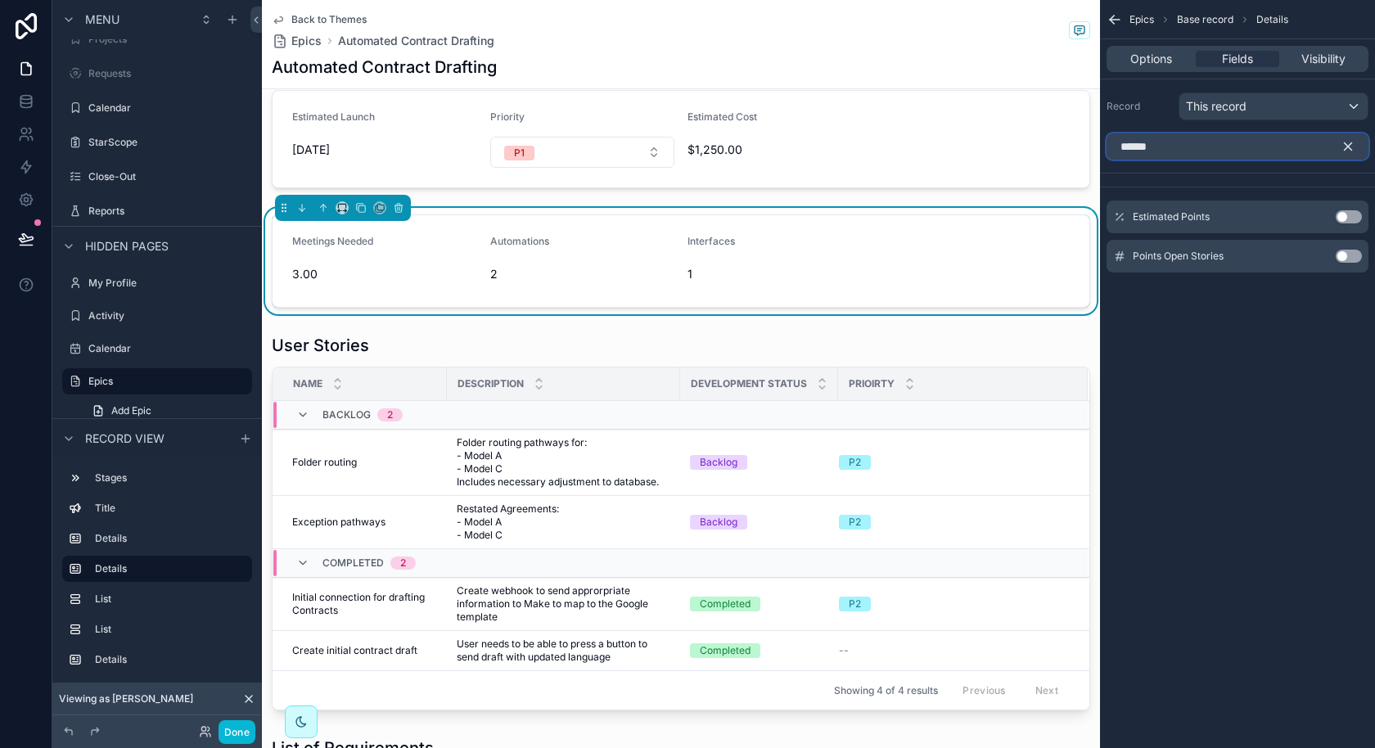
type input "******"
click at [1349, 221] on div "Estimated Points Use setting" at bounding box center [1238, 217] width 262 height 33
click at [1349, 214] on button "Use setting" at bounding box center [1349, 216] width 26 height 13
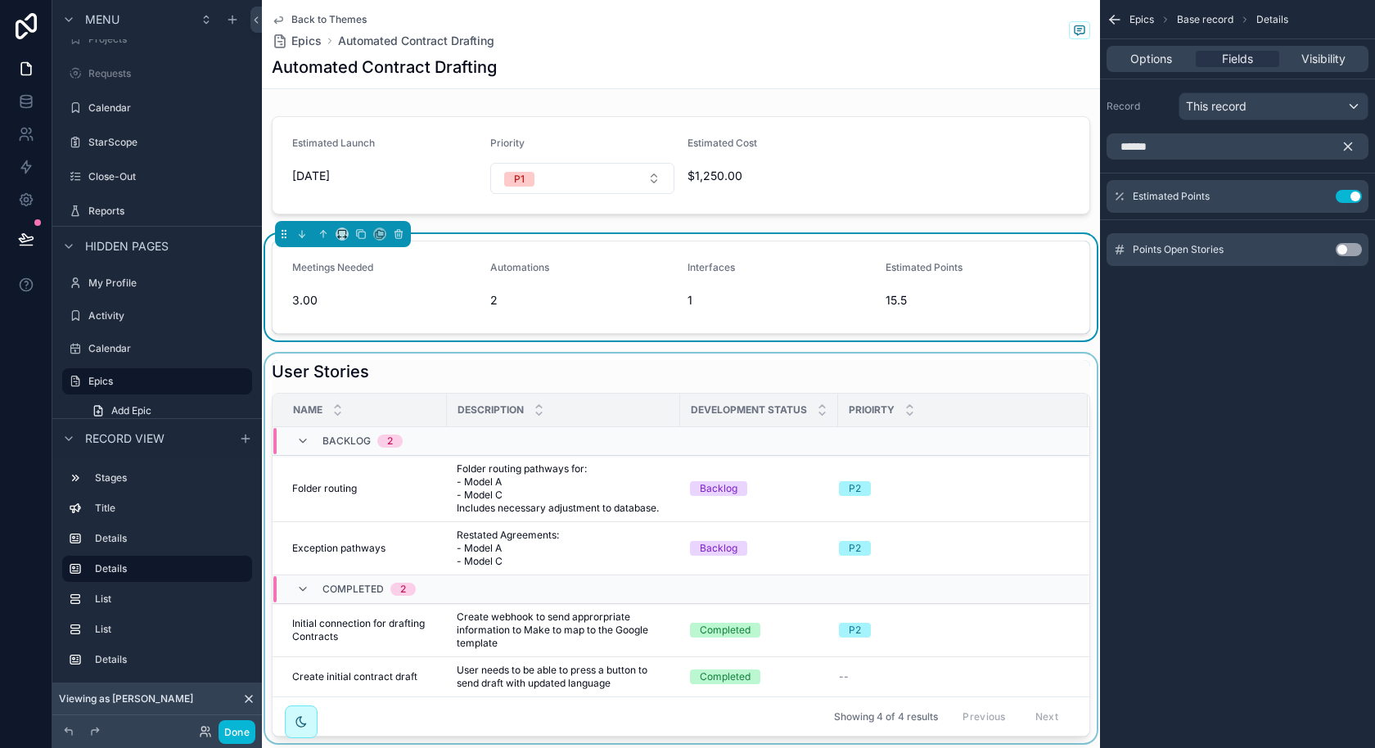
scroll to position [176, 0]
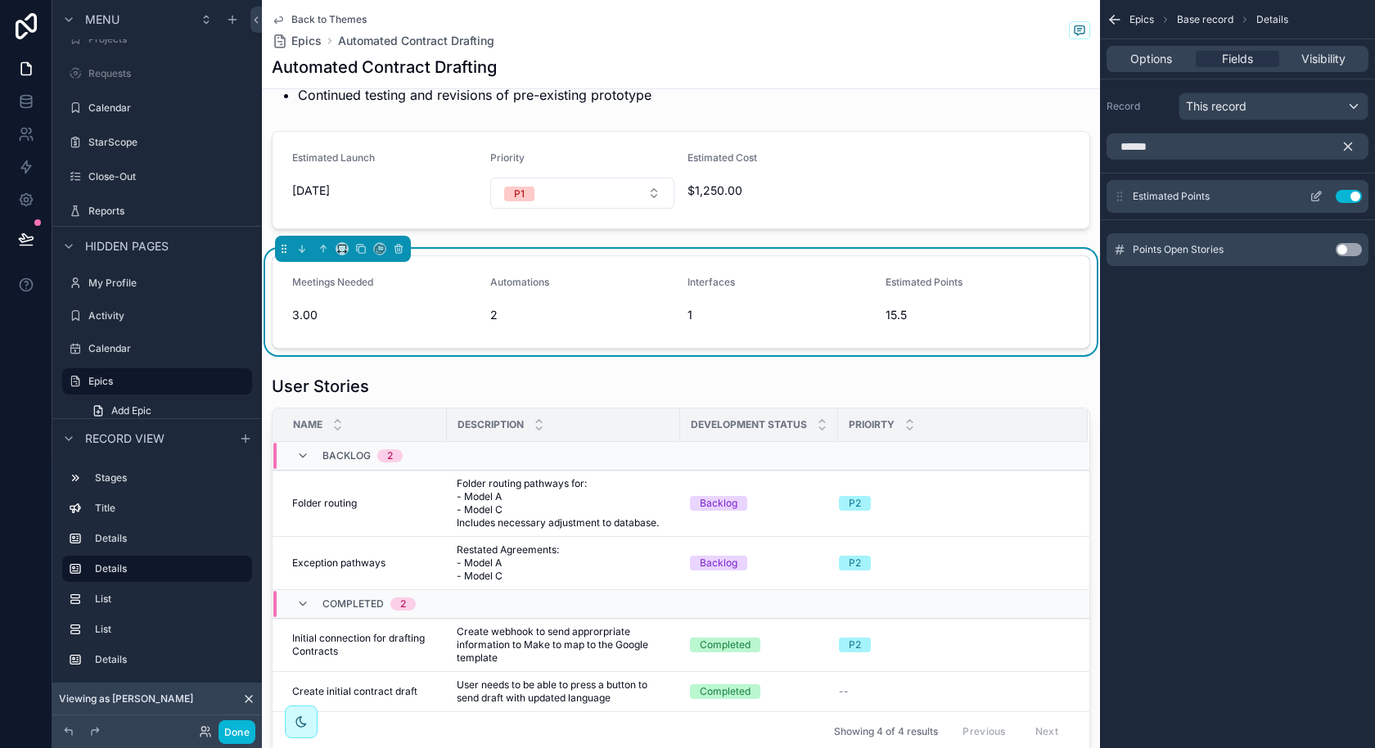
click at [1350, 195] on button "Use setting" at bounding box center [1349, 196] width 26 height 13
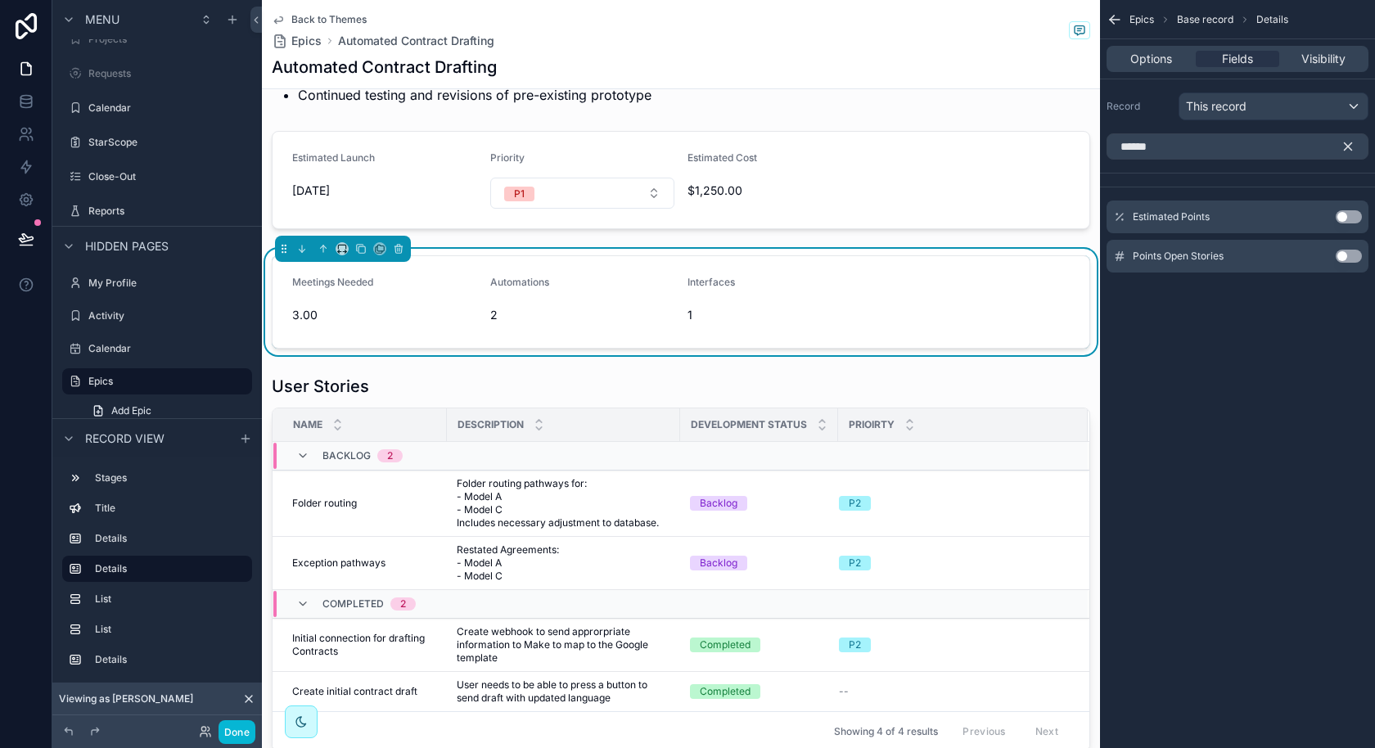
click at [1350, 147] on icon "scrollable content" at bounding box center [1348, 146] width 7 height 7
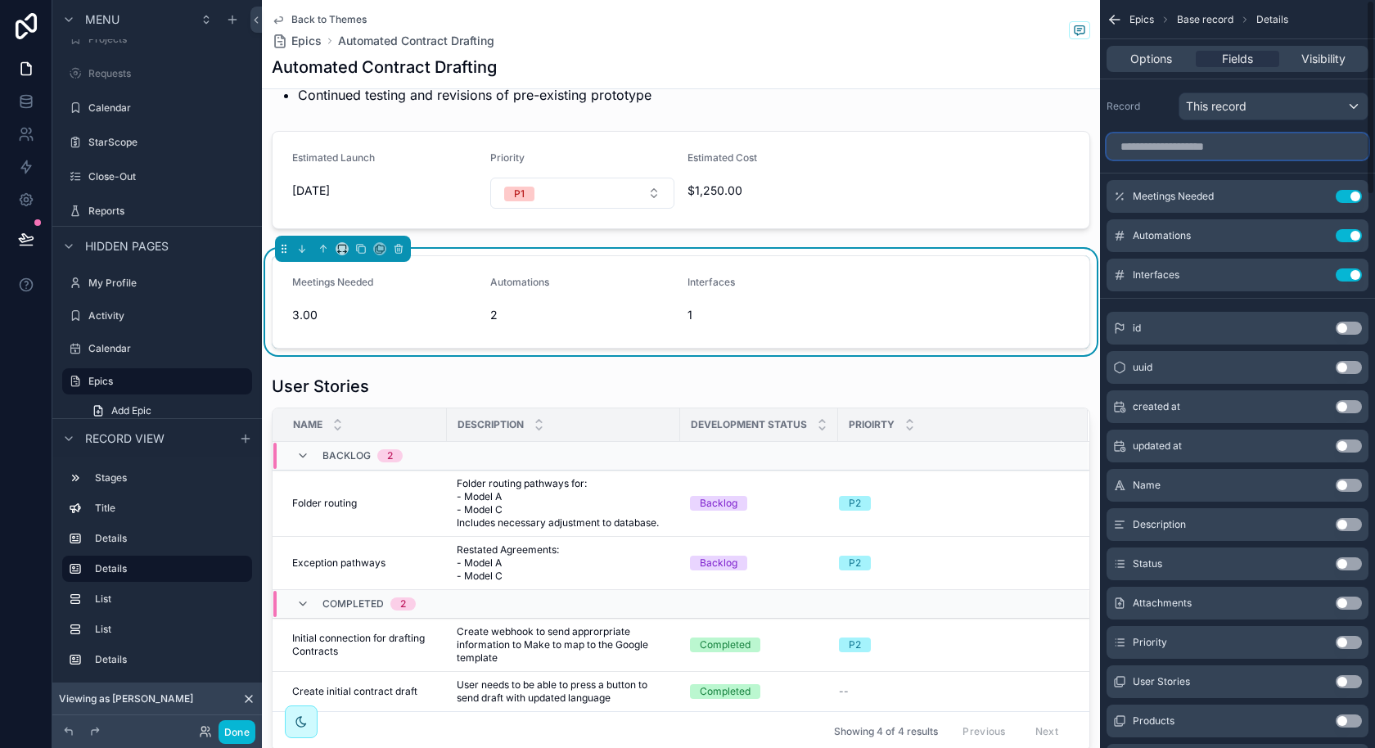
click at [1283, 150] on input "scrollable content" at bounding box center [1238, 146] width 262 height 26
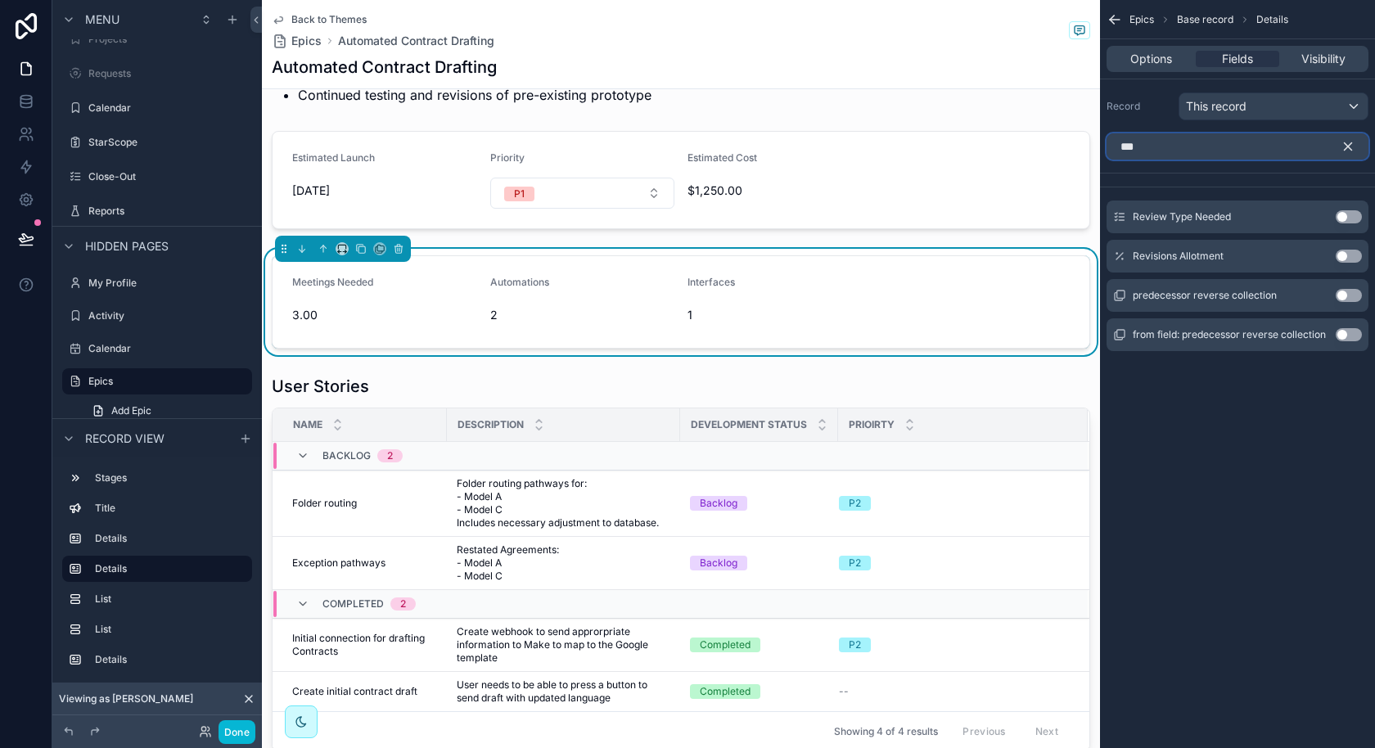
click at [1270, 153] on input "***" at bounding box center [1238, 146] width 262 height 26
type input "***"
click at [1350, 260] on div "Revisions Allotment Use setting" at bounding box center [1238, 256] width 262 height 33
click at [1346, 257] on button "Use setting" at bounding box center [1349, 256] width 26 height 13
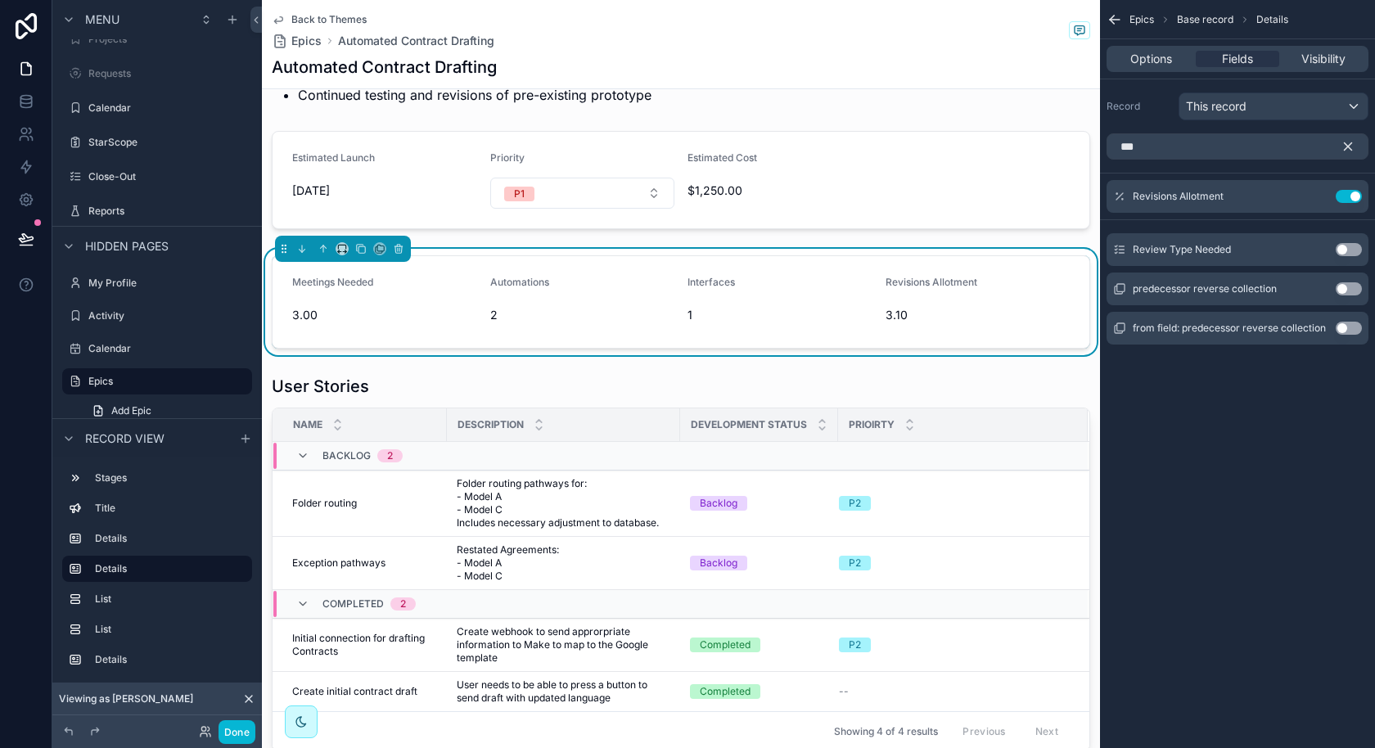
click at [960, 276] on span "Revisions Allotment" at bounding box center [932, 282] width 92 height 12
click at [1160, 57] on span "Options" at bounding box center [1151, 59] width 42 height 16
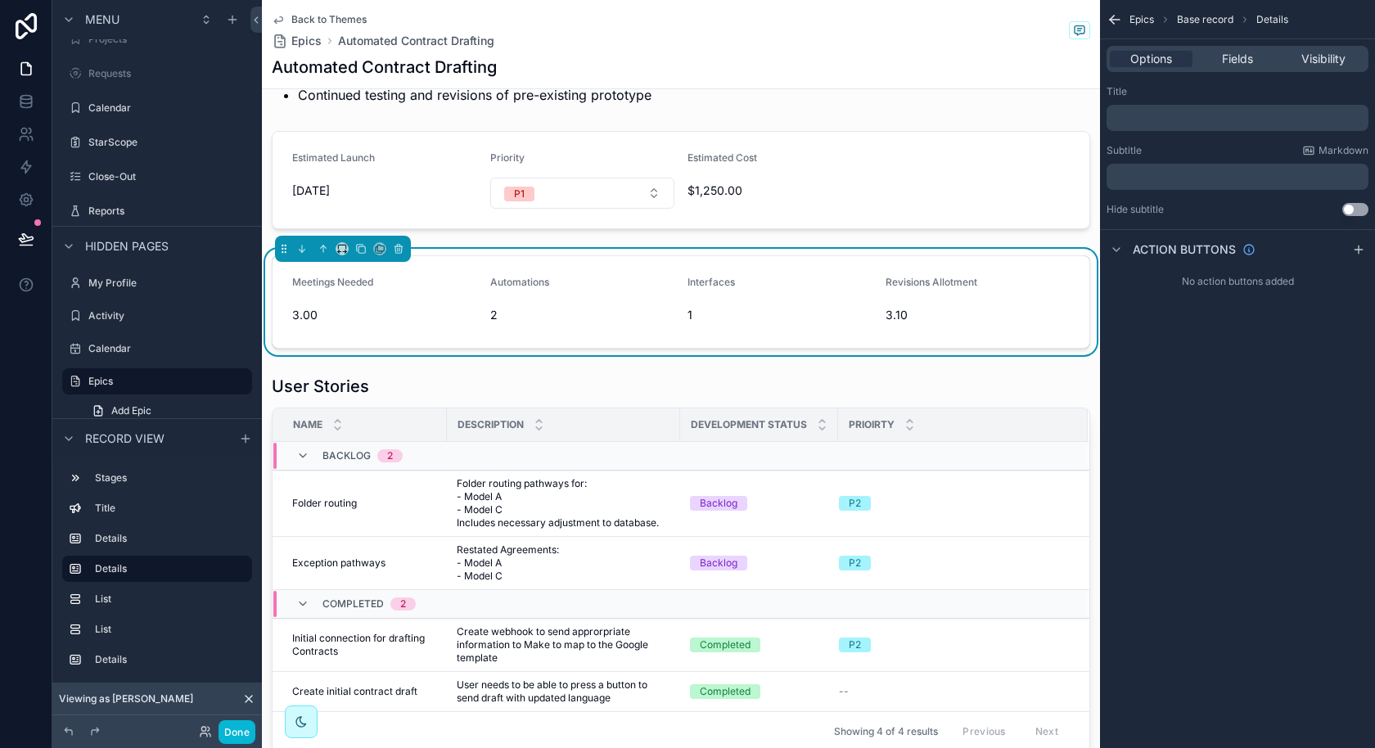
click at [906, 321] on div "3.10" at bounding box center [978, 315] width 185 height 26
click at [1231, 62] on span "Fields" at bounding box center [1237, 59] width 31 height 16
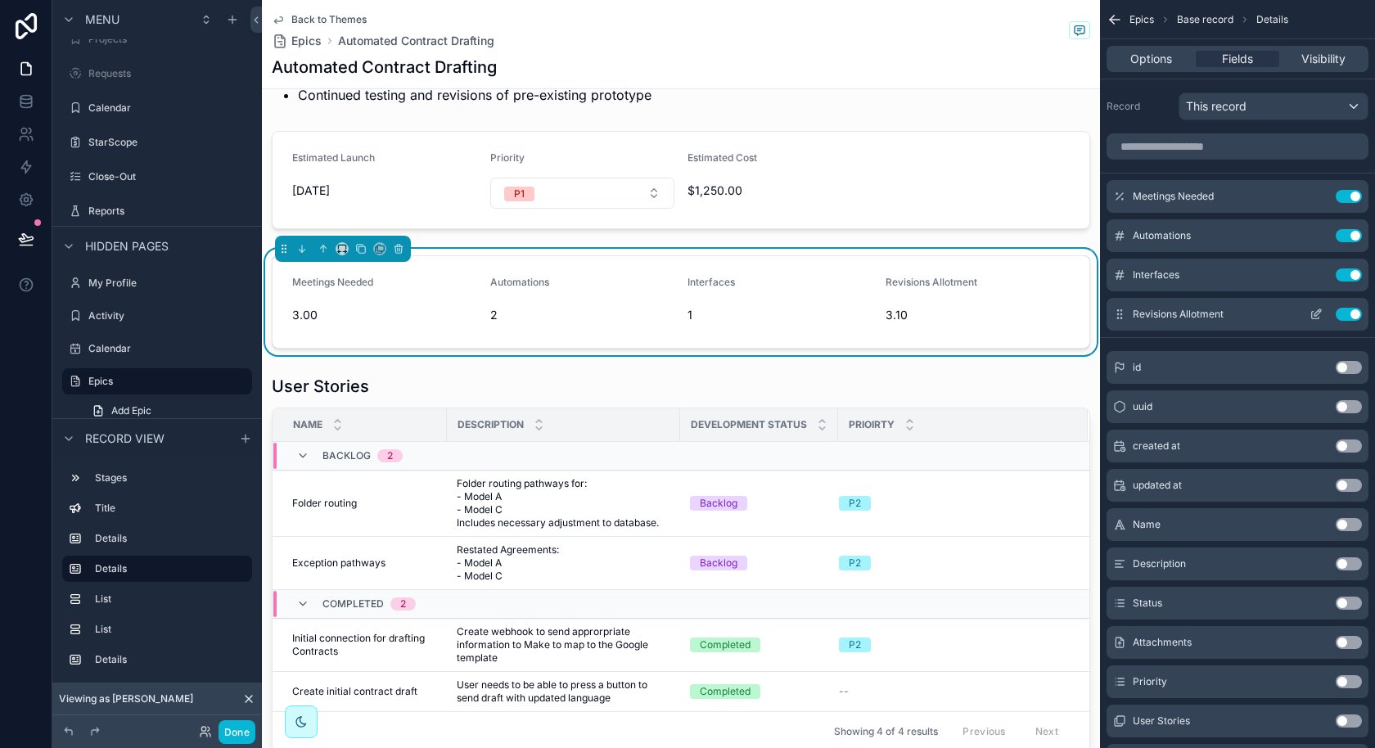
click at [1325, 310] on button "scrollable content" at bounding box center [1316, 314] width 26 height 13
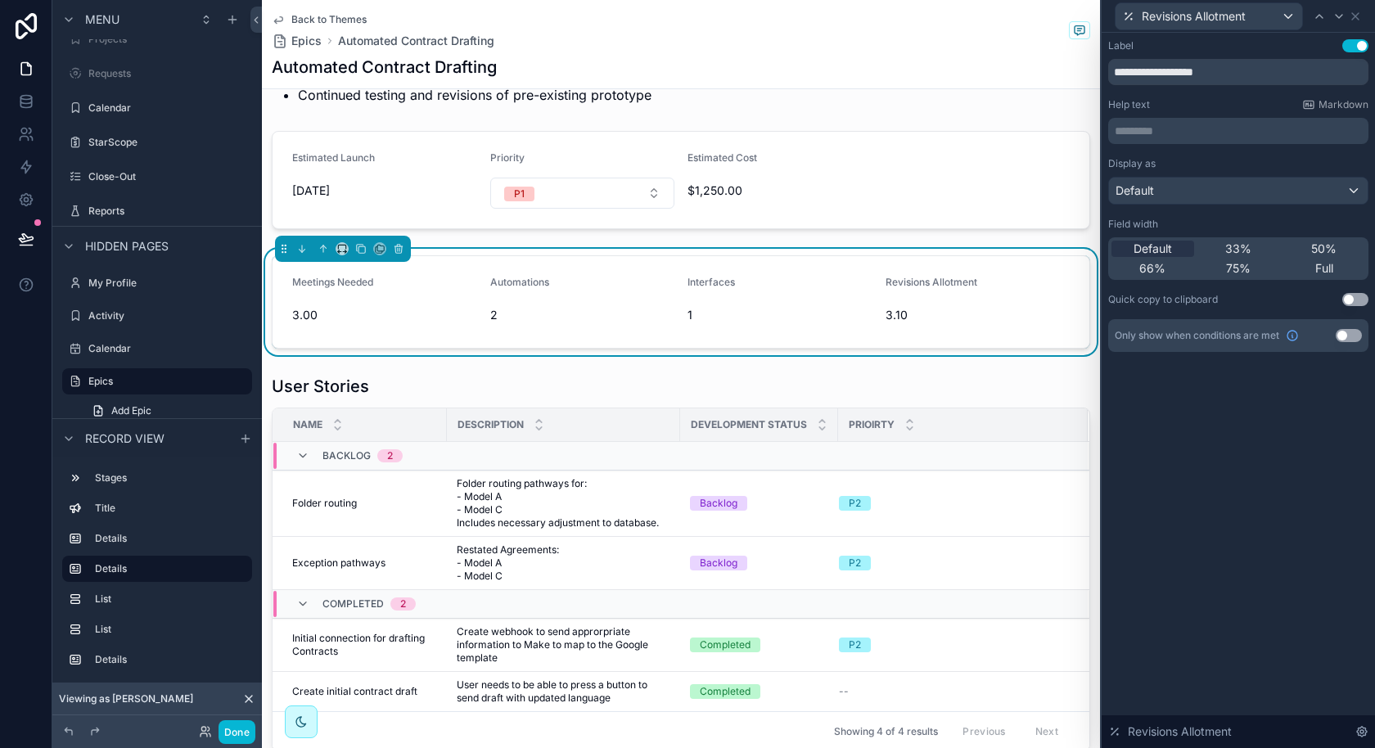
click at [1230, 85] on div "**********" at bounding box center [1238, 195] width 260 height 313
click at [1225, 81] on input "**********" at bounding box center [1238, 72] width 260 height 26
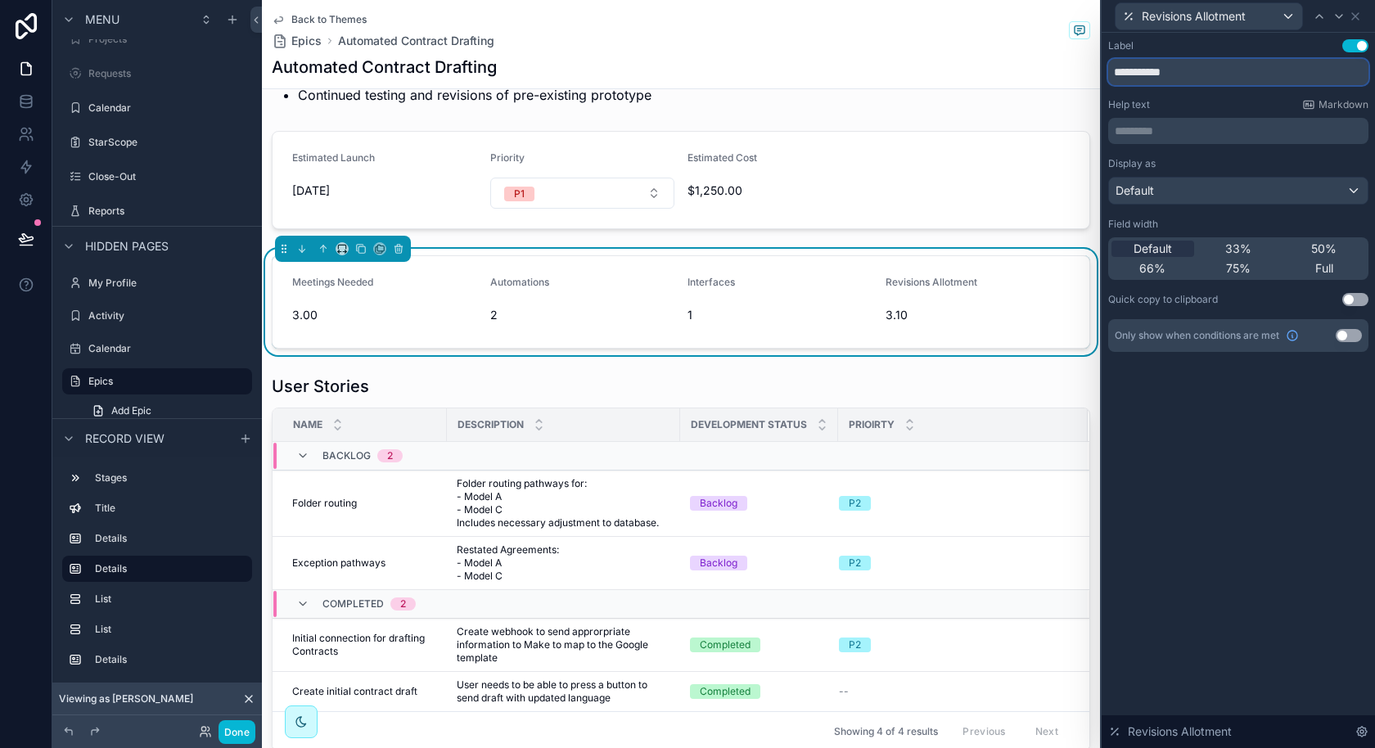
type input "**********"
click at [1045, 307] on span "3.10" at bounding box center [978, 315] width 185 height 16
click at [1358, 19] on icon at bounding box center [1355, 16] width 7 height 7
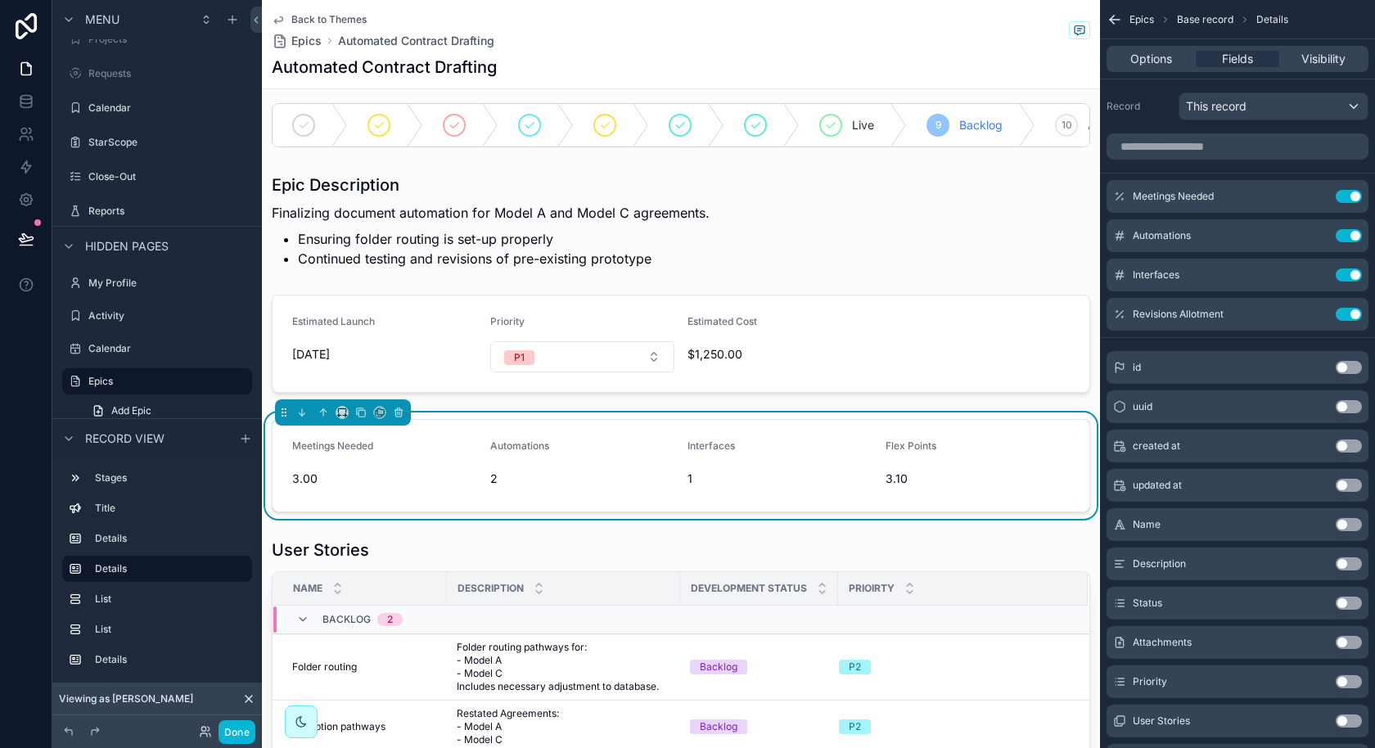
scroll to position [0, 0]
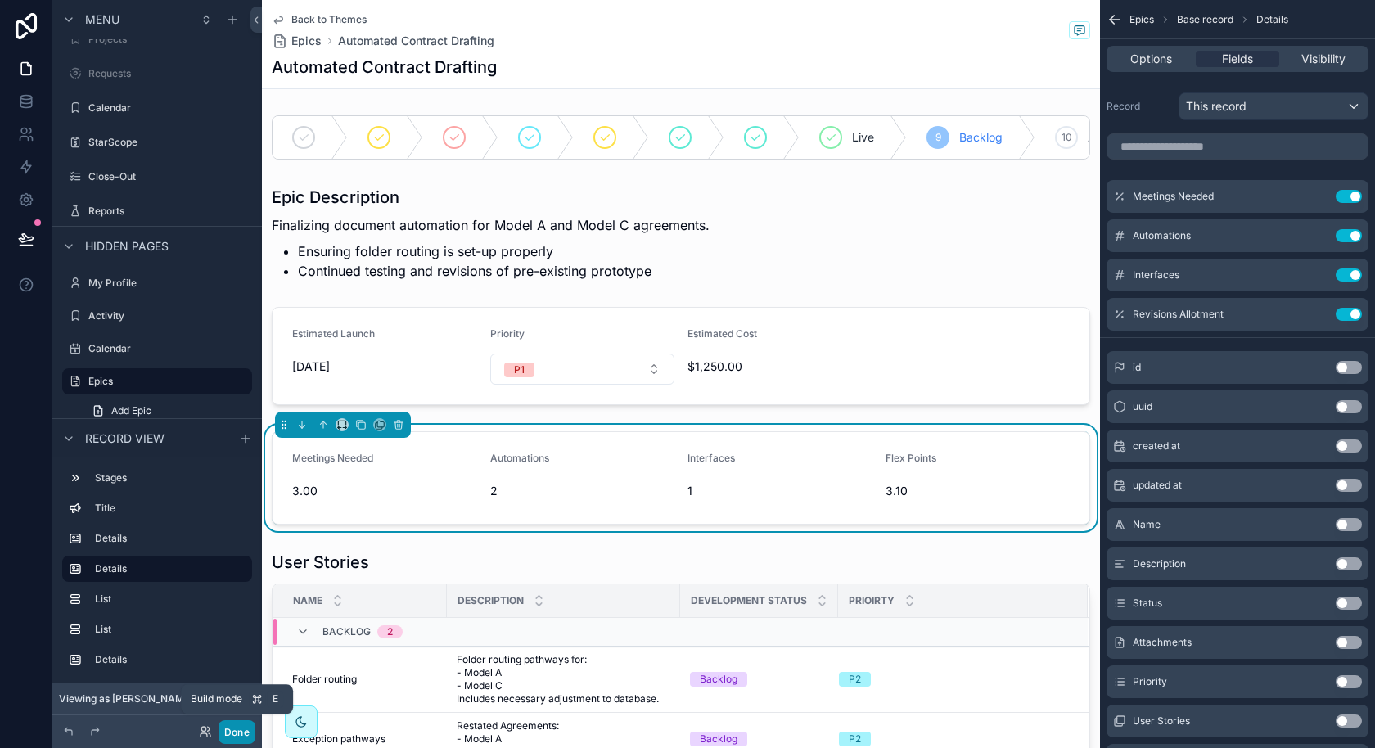
click at [233, 733] on button "Done" at bounding box center [237, 732] width 37 height 24
